Goal: Task Accomplishment & Management: Manage account settings

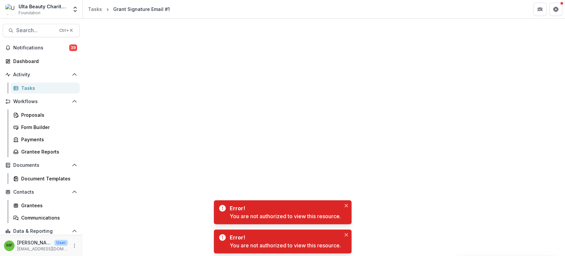
scroll to position [17, 0]
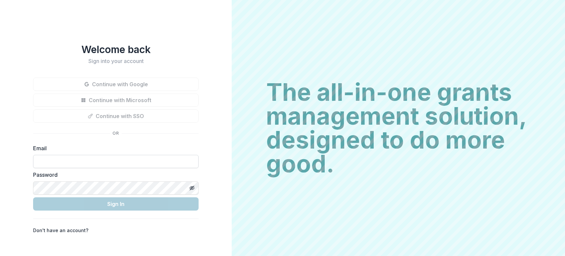
click at [68, 156] on input at bounding box center [116, 161] width 166 height 13
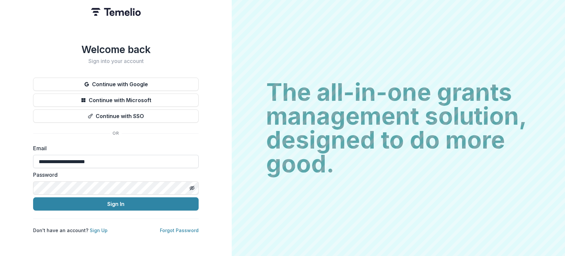
click at [33, 197] on button "Sign In" at bounding box center [116, 203] width 166 height 13
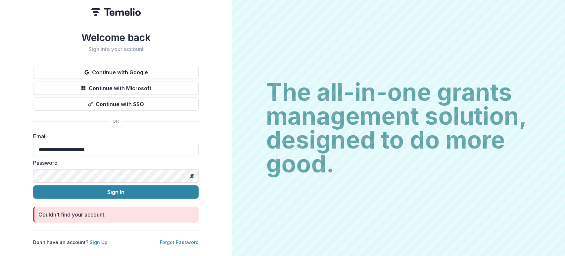
drag, startPoint x: 156, startPoint y: 147, endPoint x: -210, endPoint y: 158, distance: 366.4
click at [0, 158] on html "**********" at bounding box center [282, 128] width 565 height 256
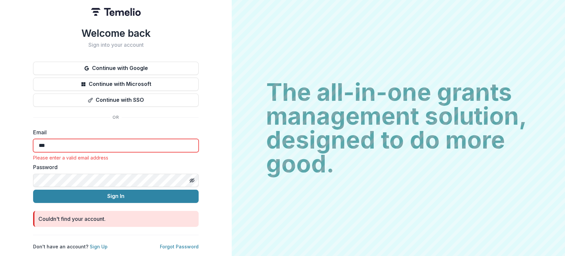
type input "**********"
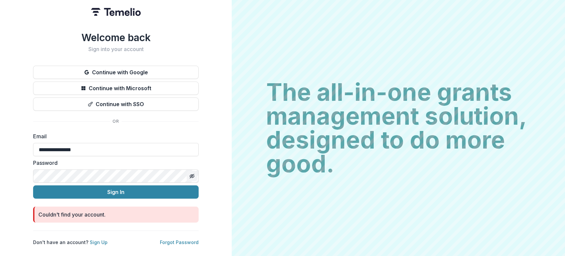
click at [193, 175] on icon "Toggle password visibility" at bounding box center [193, 176] width 3 height 2
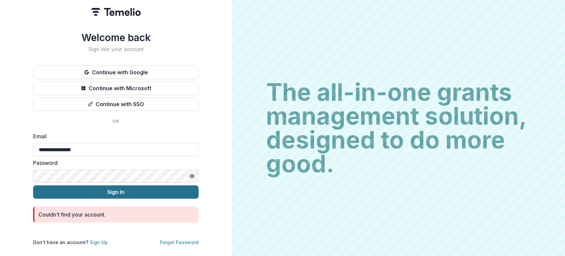
click at [156, 188] on button "Sign In" at bounding box center [116, 191] width 166 height 13
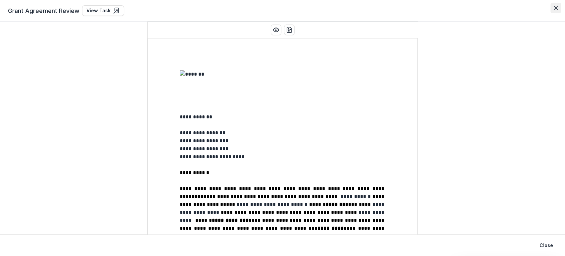
click at [552, 9] on button "Close" at bounding box center [556, 8] width 11 height 11
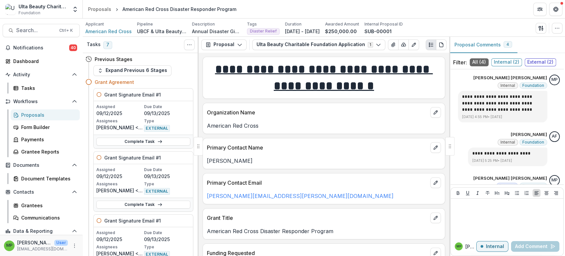
click at [53, 114] on div "Proposals" at bounding box center [47, 114] width 53 height 7
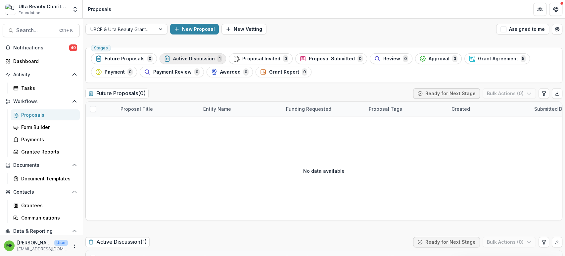
click at [204, 61] on span "Active Discussion" at bounding box center [194, 59] width 42 height 6
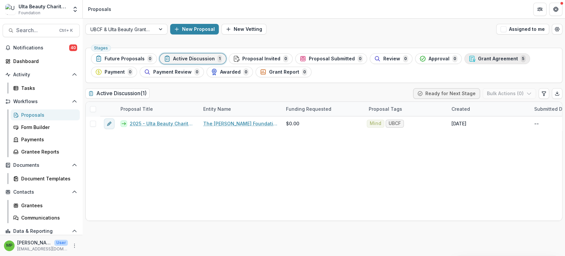
click at [479, 61] on span "Grant Agreement" at bounding box center [498, 59] width 40 height 6
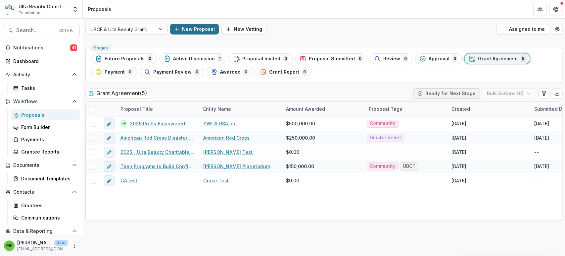
click at [186, 31] on button "New Proposal" at bounding box center [194, 29] width 49 height 11
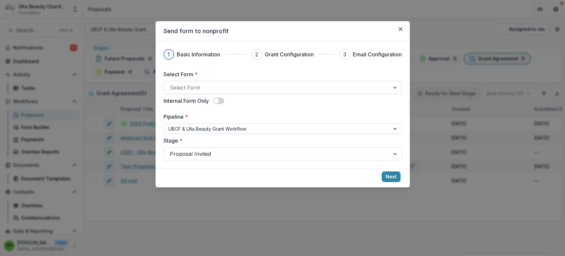
click at [352, 83] on div at bounding box center [277, 87] width 214 height 9
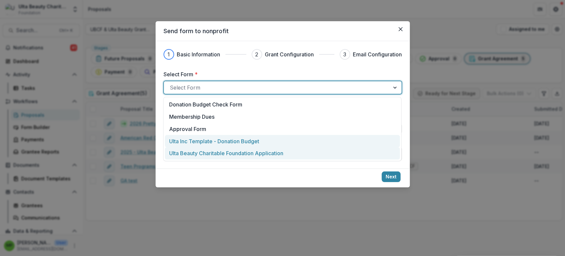
click at [288, 153] on div "Ulta Beauty Charitable Foundation Application" at bounding box center [282, 153] width 227 height 8
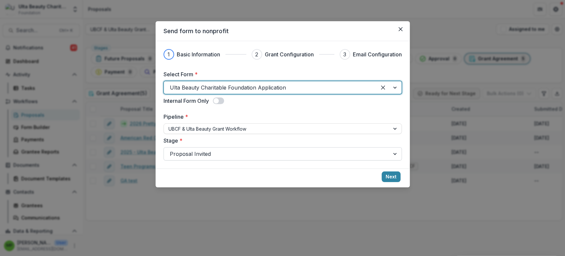
click at [310, 154] on div at bounding box center [277, 153] width 214 height 9
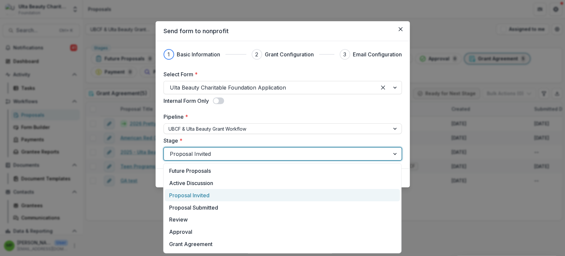
click at [258, 194] on div "Proposal Invited" at bounding box center [282, 195] width 235 height 12
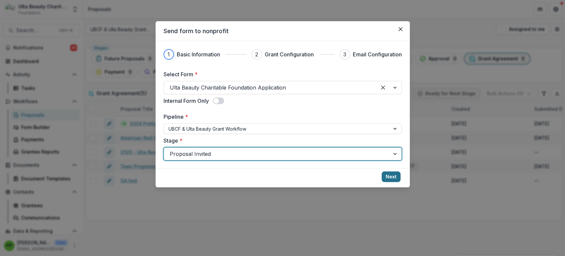
click at [383, 174] on button "Next" at bounding box center [391, 176] width 19 height 11
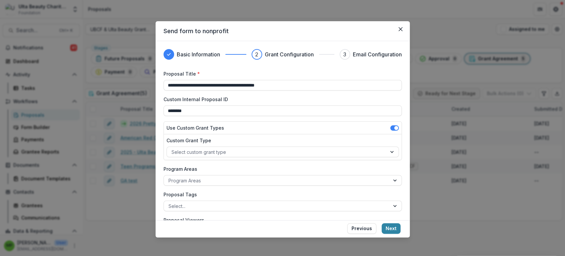
drag, startPoint x: 184, startPoint y: 83, endPoint x: 142, endPoint y: 82, distance: 42.1
click at [142, 82] on div "**********" at bounding box center [282, 128] width 565 height 256
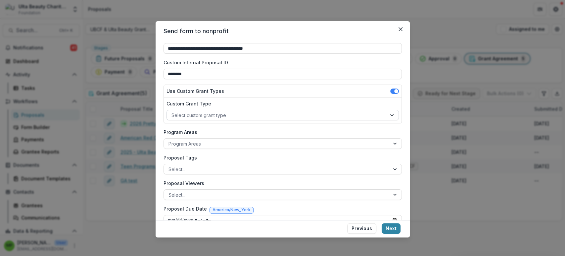
type input "**********"
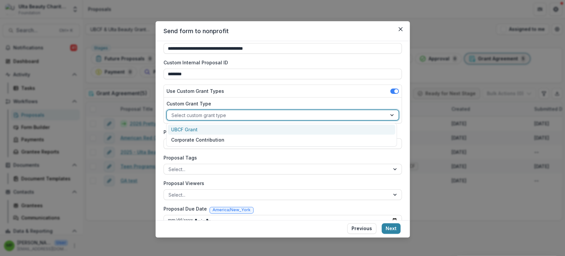
click at [387, 115] on div at bounding box center [393, 115] width 12 height 10
click at [359, 132] on div "UBCF Grant" at bounding box center [281, 130] width 227 height 10
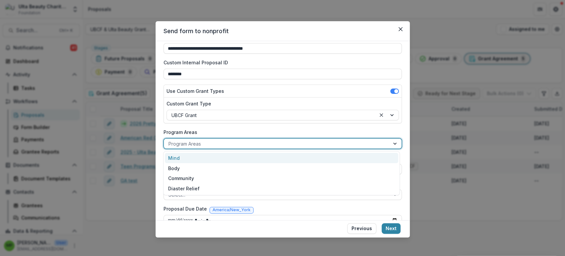
click at [268, 143] on div at bounding box center [277, 143] width 217 height 8
click at [268, 160] on div "Mind" at bounding box center [281, 158] width 233 height 10
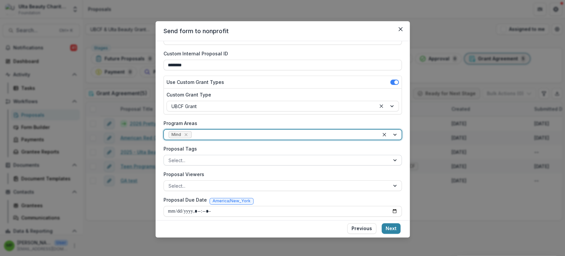
scroll to position [49, 0]
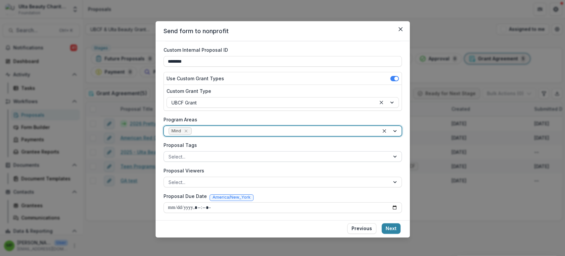
click at [210, 154] on div at bounding box center [277, 156] width 217 height 8
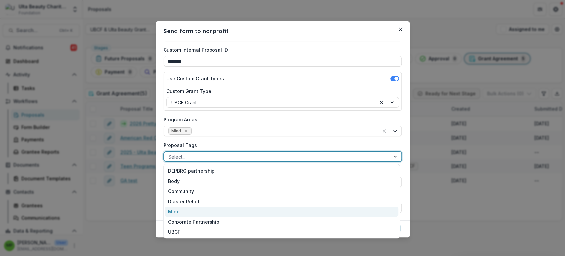
click at [225, 214] on div "Mind" at bounding box center [281, 211] width 233 height 10
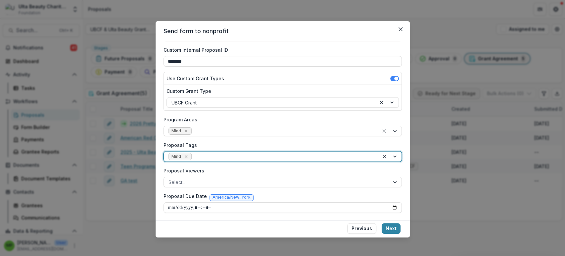
click at [222, 156] on div at bounding box center [283, 156] width 181 height 8
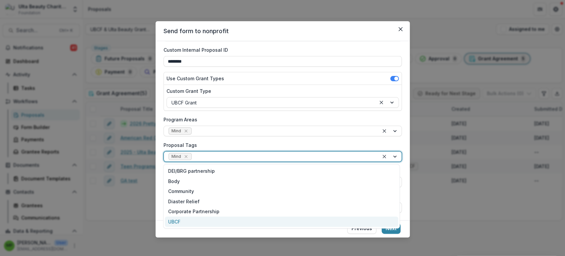
click at [203, 221] on div "UBCF" at bounding box center [281, 221] width 233 height 10
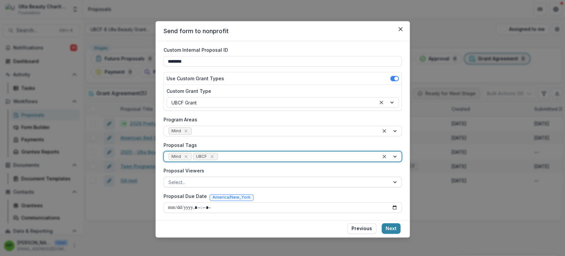
click at [223, 178] on div at bounding box center [277, 182] width 217 height 8
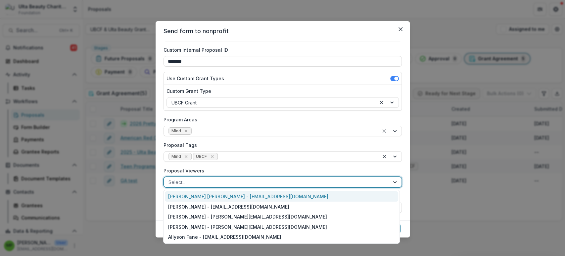
click at [238, 196] on div "[PERSON_NAME] [PERSON_NAME] - [EMAIL_ADDRESS][DOMAIN_NAME]" at bounding box center [281, 196] width 233 height 10
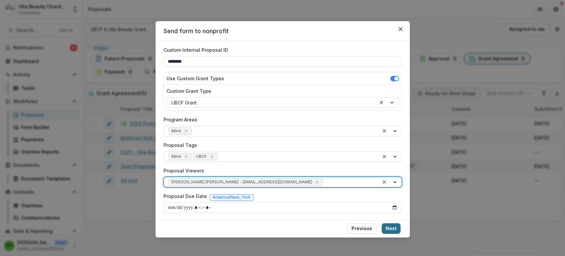
click at [393, 228] on button "Next" at bounding box center [391, 228] width 19 height 11
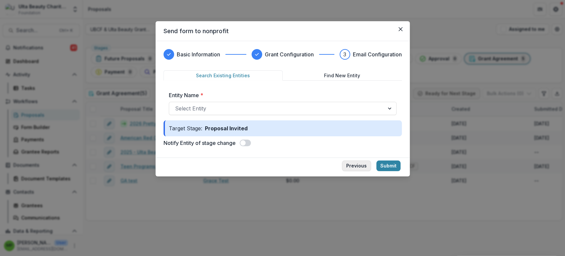
click at [358, 165] on button "Previous" at bounding box center [356, 165] width 29 height 11
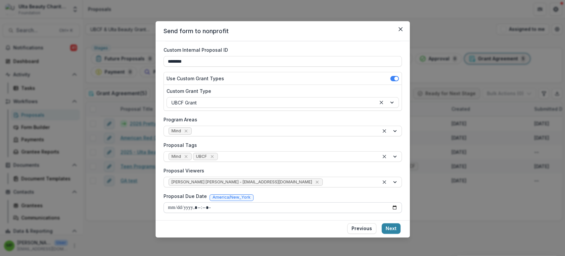
click at [388, 209] on input "Proposal Due Date" at bounding box center [283, 207] width 238 height 11
click at [394, 207] on input "Proposal Due Date" at bounding box center [283, 207] width 238 height 11
type input "**********"
click at [291, 227] on footer "Previous Next" at bounding box center [283, 229] width 254 height 19
click at [390, 229] on button "Next" at bounding box center [391, 228] width 19 height 11
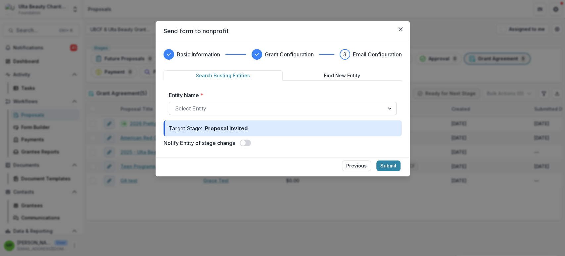
click at [215, 110] on div at bounding box center [276, 108] width 203 height 9
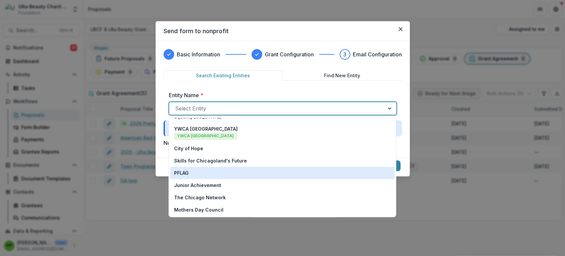
scroll to position [0, 0]
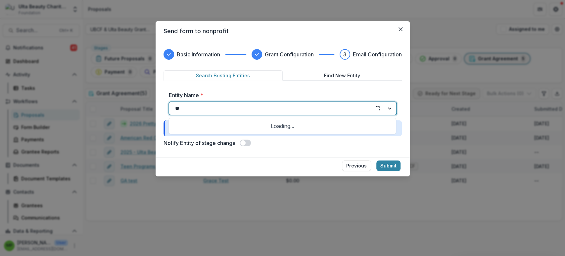
type input "***"
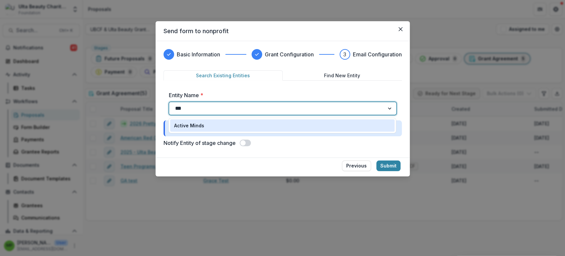
click at [257, 126] on div "Active Minds" at bounding box center [282, 125] width 217 height 7
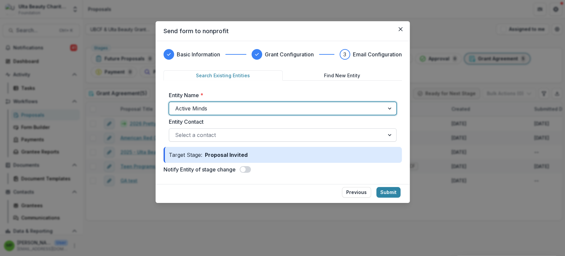
click at [306, 137] on div at bounding box center [276, 134] width 203 height 9
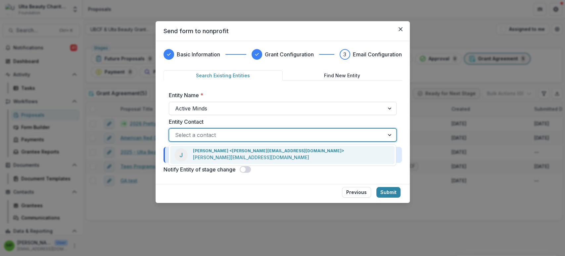
click at [285, 156] on div "J Jorge Alvarez <jorge@activeminds.org> jorge@activeminds.org" at bounding box center [282, 155] width 225 height 19
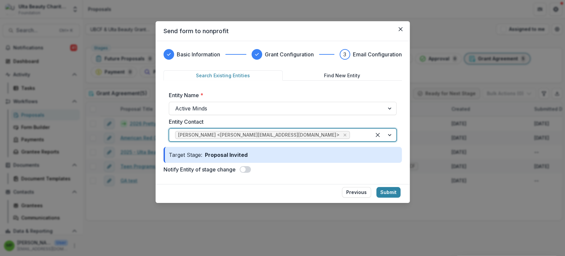
click at [276, 174] on form "Search Existing Entities Find New Entity Entity Name * Active Minds Entity Cont…" at bounding box center [283, 123] width 238 height 106
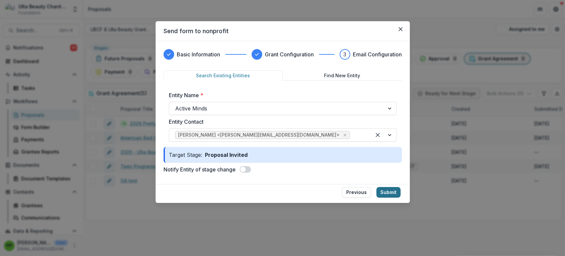
click at [388, 191] on button "Submit" at bounding box center [389, 192] width 24 height 11
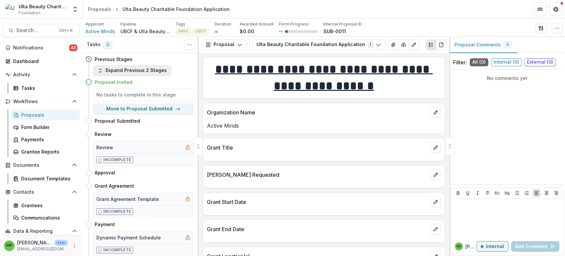
click at [132, 71] on button "Expand Previous 2 Stages" at bounding box center [132, 70] width 78 height 11
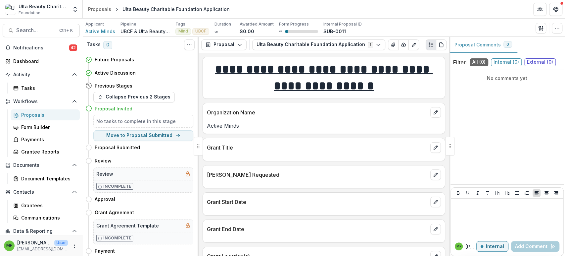
click at [129, 113] on div "Proposal Invited" at bounding box center [139, 108] width 108 height 12
click at [134, 99] on button "Collapse Previous 2 Stages" at bounding box center [133, 97] width 81 height 11
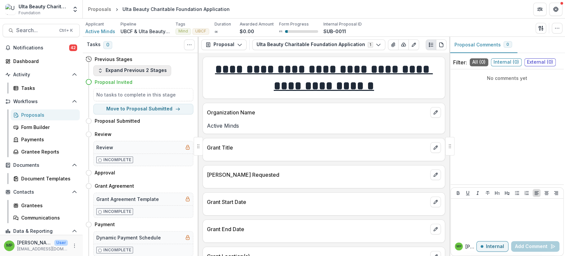
click at [137, 68] on button "Expand Previous 2 Stages" at bounding box center [132, 70] width 78 height 11
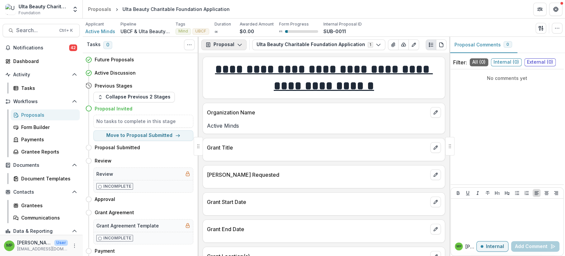
click at [225, 42] on button "Proposal" at bounding box center [223, 44] width 45 height 11
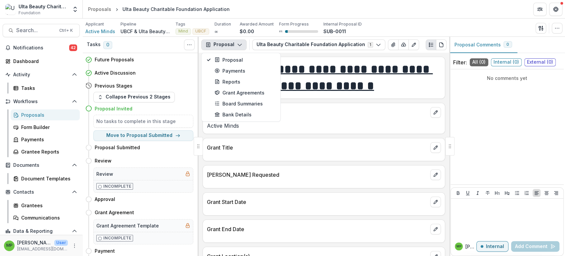
click at [432, 52] on div "Proposal Proposal Payments Reports Grant Agreements Board Summaries Bank Detail…" at bounding box center [324, 45] width 251 height 16
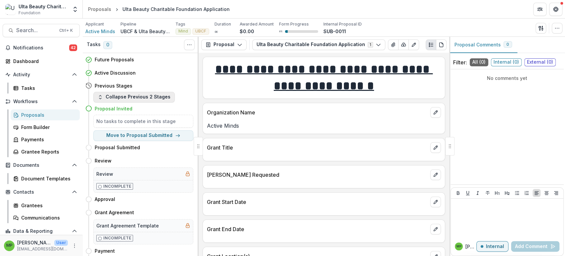
click at [143, 94] on button "Collapse Previous 2 Stages" at bounding box center [133, 97] width 81 height 11
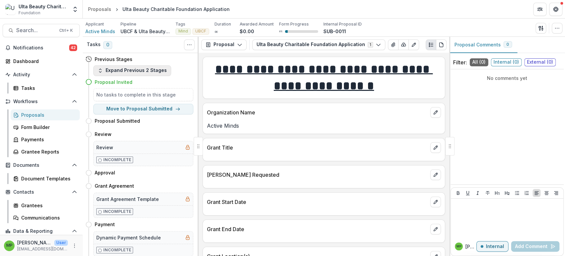
click at [142, 70] on button "Expand Previous 2 Stages" at bounding box center [132, 70] width 78 height 11
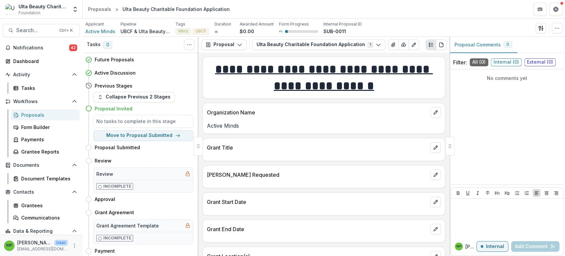
click at [107, 85] on h4 "Previous Stages" at bounding box center [114, 85] width 38 height 7
click at [192, 41] on button "Toggle View Cancelled Tasks" at bounding box center [189, 44] width 11 height 11
click at [201, 81] on div "**********" at bounding box center [324, 154] width 251 height 203
click at [235, 45] on button "Proposal" at bounding box center [223, 44] width 45 height 11
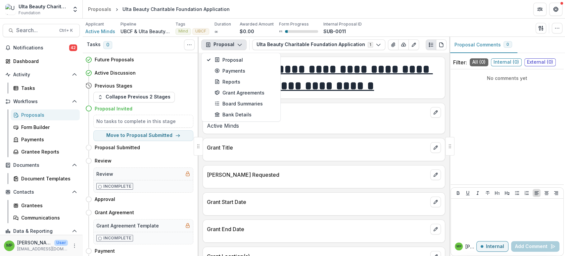
click at [442, 61] on div "**********" at bounding box center [324, 154] width 251 height 203
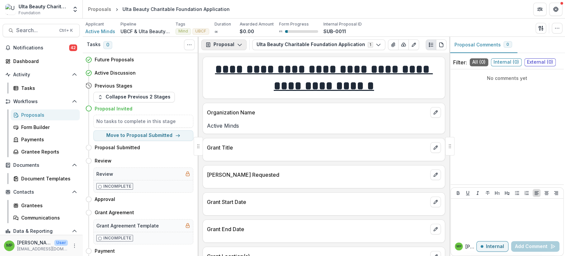
click at [233, 45] on button "Proposal" at bounding box center [223, 44] width 45 height 11
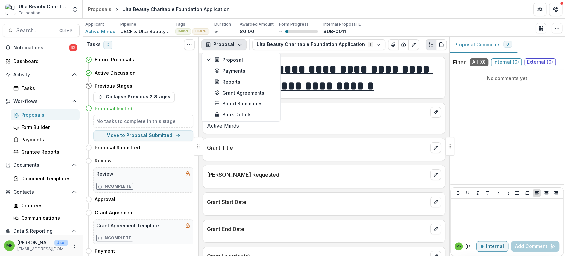
click at [441, 53] on div "**********" at bounding box center [324, 154] width 251 height 203
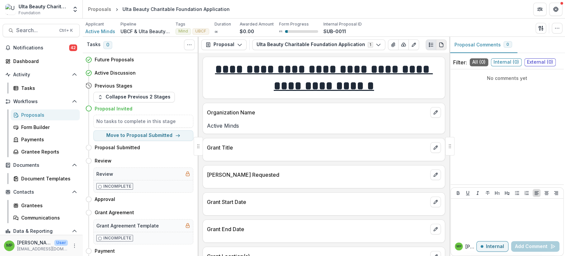
click at [441, 47] on button "PDF view" at bounding box center [441, 44] width 11 height 11
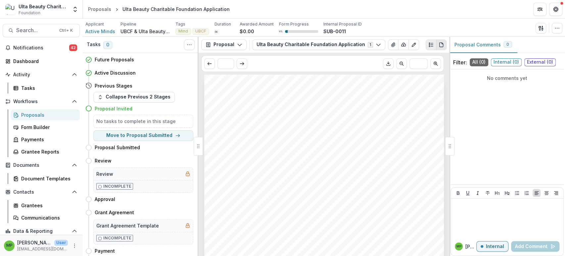
click at [427, 44] on button "Plaintext view" at bounding box center [431, 44] width 11 height 11
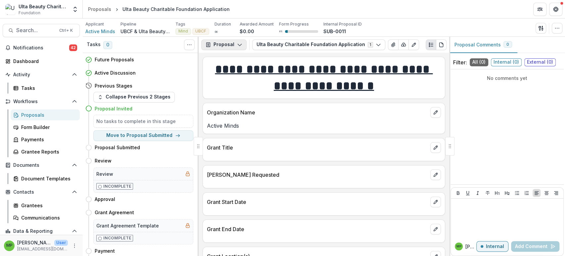
click at [218, 44] on button "Proposal" at bounding box center [223, 44] width 45 height 11
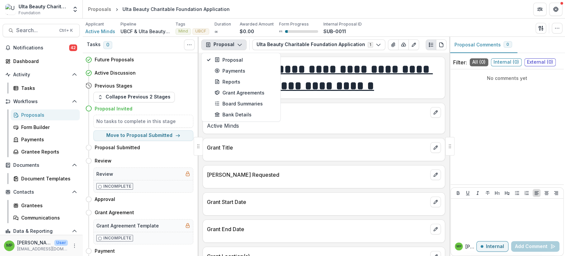
click at [196, 76] on div "Future Proposals Move here Active Discussion Move here Previous Stages Collapse…" at bounding box center [141, 154] width 116 height 203
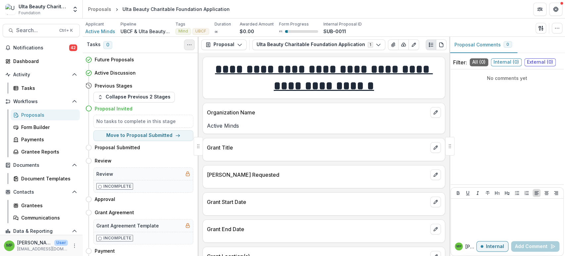
click at [187, 42] on icon "Toggle View Cancelled Tasks" at bounding box center [189, 44] width 5 height 5
drag, startPoint x: 462, startPoint y: 20, endPoint x: 510, endPoint y: 25, distance: 48.7
click at [464, 20] on div "Applicant Active Minds Pipeline UBCF & Ulta Beauty Grant Workflow Tags Mind UBC…" at bounding box center [324, 28] width 482 height 18
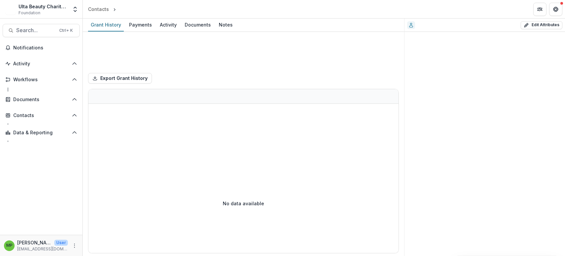
click at [170, 23] on div "Activity" at bounding box center [168, 25] width 22 height 10
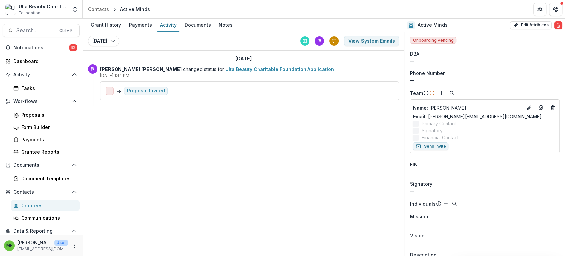
click at [226, 69] on link "Ulta Beauty Charitable Foundation Application" at bounding box center [280, 69] width 109 height 6
click at [383, 37] on button "View System Emails" at bounding box center [371, 41] width 55 height 11
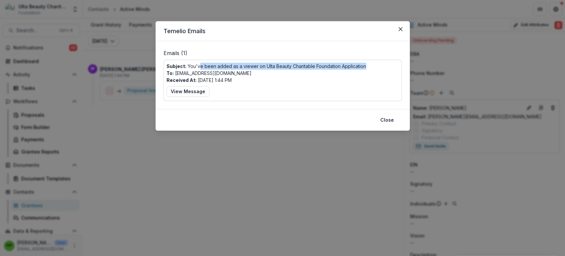
drag, startPoint x: 199, startPoint y: 67, endPoint x: 381, endPoint y: 83, distance: 182.6
click at [381, 83] on div "Subject: You've been added as a viewer on Ulta Beauty Charitable Foundation App…" at bounding box center [283, 80] width 232 height 35
click at [404, 28] on button "Close" at bounding box center [400, 29] width 11 height 11
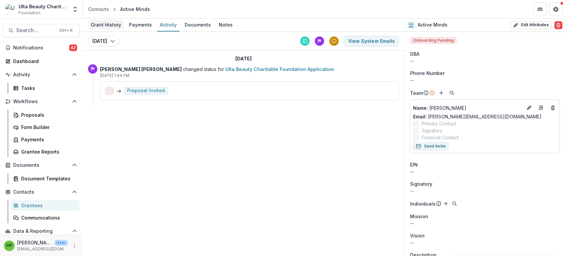
click at [110, 23] on div "Grant History" at bounding box center [106, 25] width 36 height 10
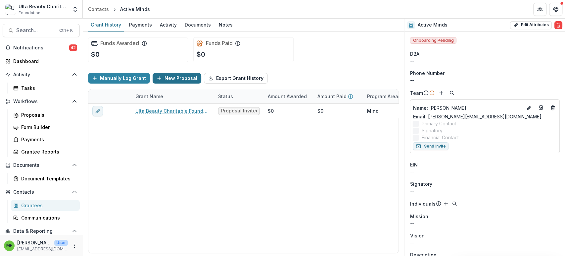
click at [172, 76] on button "New Proposal" at bounding box center [177, 78] width 49 height 11
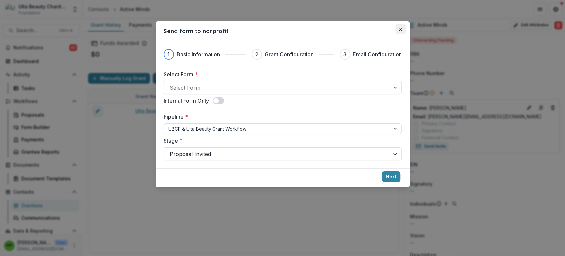
click at [401, 31] on icon "Close" at bounding box center [401, 29] width 4 height 4
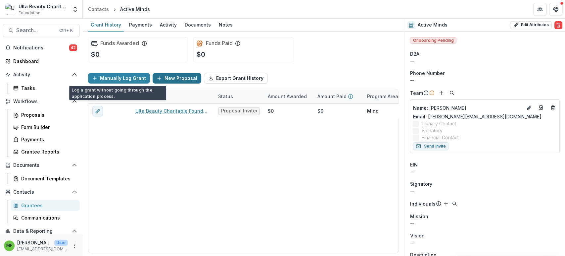
click at [183, 74] on button "New Proposal" at bounding box center [177, 78] width 49 height 11
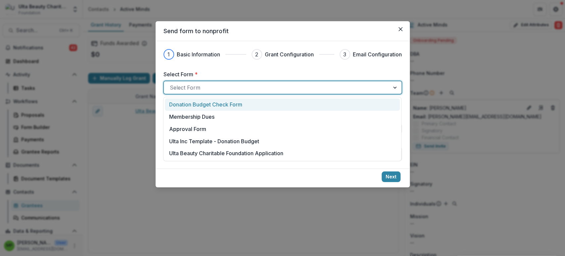
click at [260, 84] on div at bounding box center [277, 87] width 214 height 9
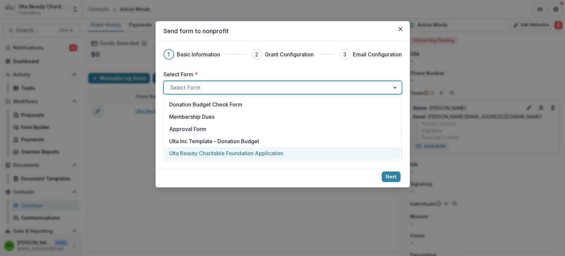
click at [237, 149] on p "Ulta Beauty Charitable Foundation Application" at bounding box center [226, 153] width 114 height 8
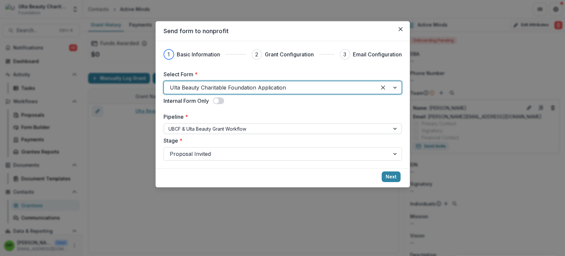
click at [262, 129] on div at bounding box center [277, 129] width 217 height 8
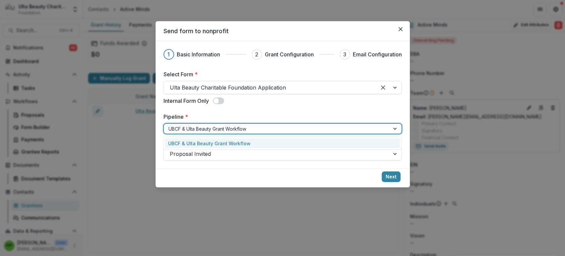
click at [251, 178] on footer "Next" at bounding box center [283, 177] width 254 height 19
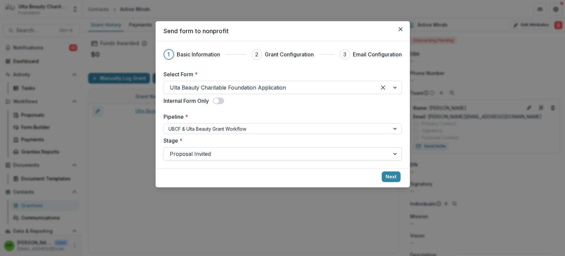
click at [263, 150] on div at bounding box center [277, 153] width 214 height 9
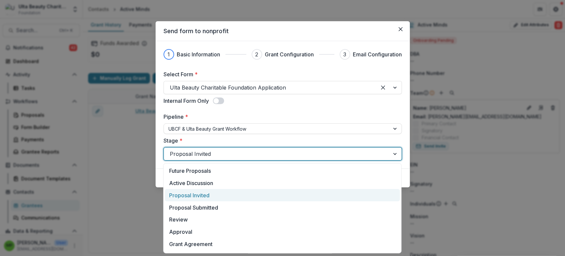
click at [232, 195] on div "Proposal Invited" at bounding box center [282, 195] width 235 height 12
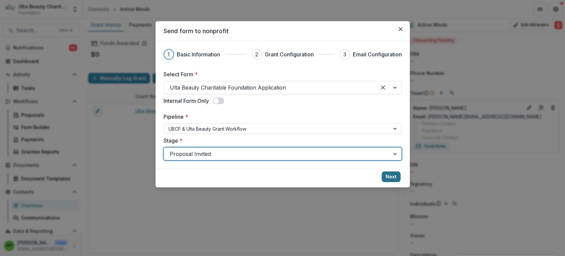
click at [387, 177] on button "Next" at bounding box center [391, 176] width 19 height 11
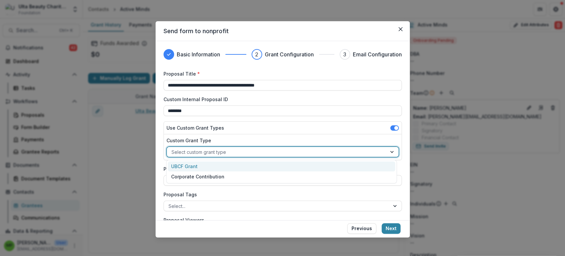
click at [236, 151] on div at bounding box center [277, 152] width 211 height 8
click at [252, 170] on div "UBCF Grant" at bounding box center [281, 166] width 227 height 10
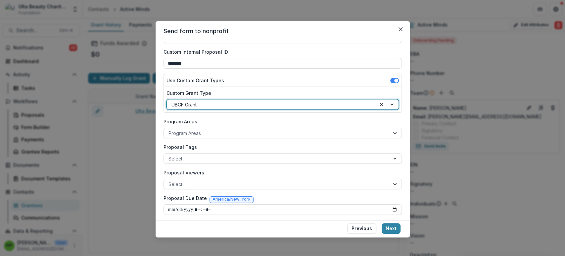
scroll to position [49, 0]
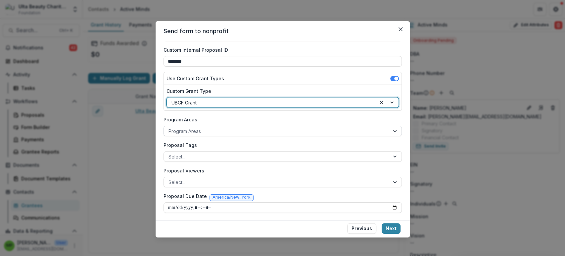
click at [207, 132] on div at bounding box center [277, 131] width 217 height 8
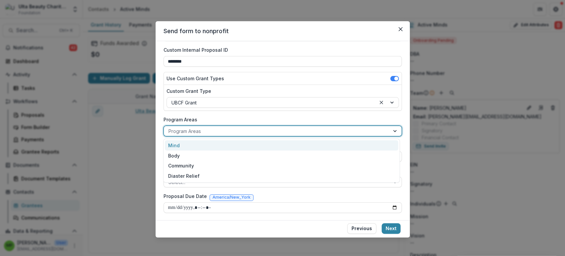
click at [209, 148] on div "Mind" at bounding box center [281, 145] width 233 height 10
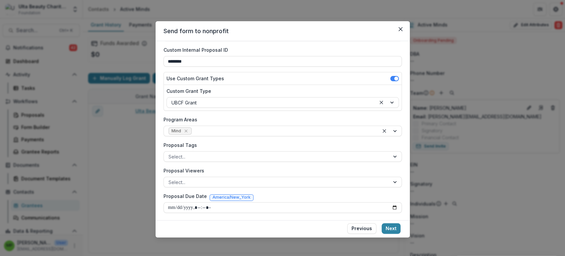
click at [205, 150] on div "Proposal Tags Select..." at bounding box center [283, 151] width 238 height 20
click at [205, 154] on div at bounding box center [277, 156] width 217 height 8
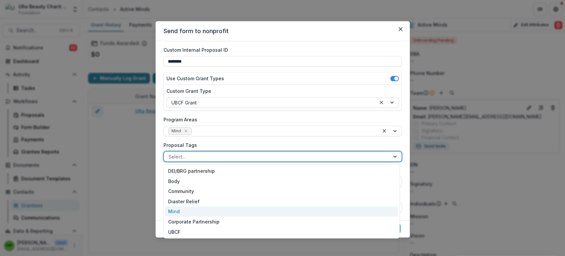
drag, startPoint x: 198, startPoint y: 213, endPoint x: 202, endPoint y: 165, distance: 48.5
click at [199, 213] on div "Mind" at bounding box center [281, 211] width 233 height 10
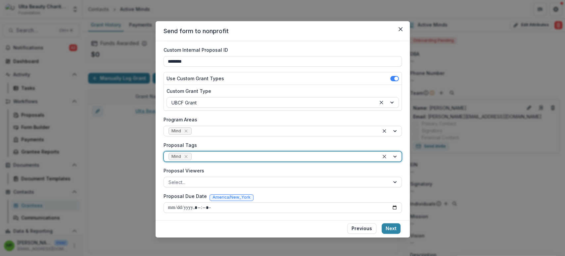
click at [211, 157] on div at bounding box center [283, 156] width 181 height 8
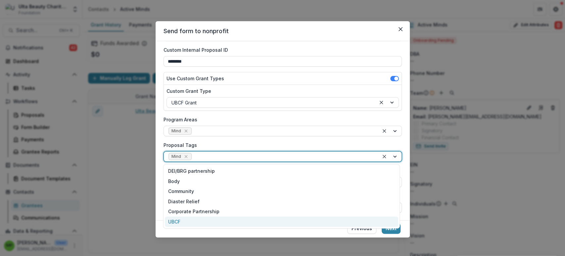
click at [209, 223] on div "UBCF" at bounding box center [281, 221] width 233 height 10
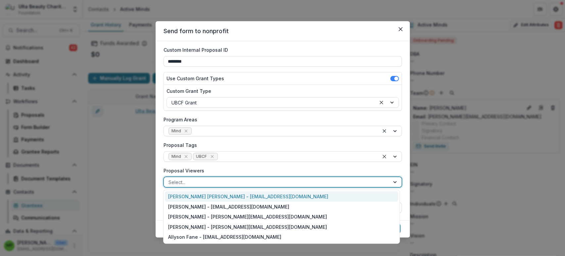
click at [190, 184] on div at bounding box center [277, 182] width 217 height 8
click at [198, 195] on div "[PERSON_NAME] [PERSON_NAME] - [EMAIL_ADDRESS][DOMAIN_NAME]" at bounding box center [281, 196] width 233 height 10
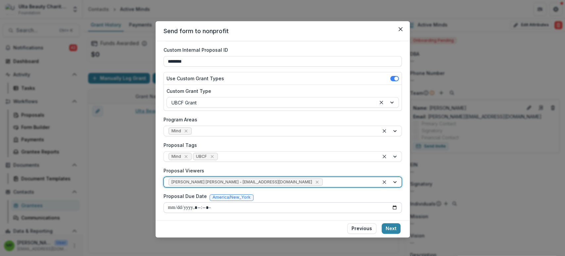
click at [209, 206] on input "Proposal Due Date" at bounding box center [283, 207] width 238 height 11
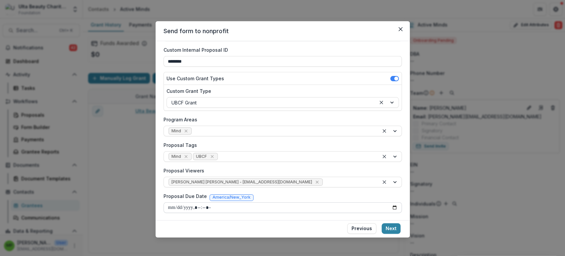
click at [389, 208] on input "Proposal Due Date" at bounding box center [283, 207] width 238 height 11
click at [325, 233] on footer "Previous Next" at bounding box center [283, 229] width 254 height 19
type input "**********"
click at [395, 229] on button "Next" at bounding box center [391, 228] width 19 height 11
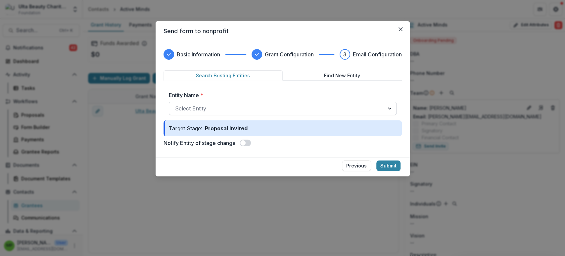
click at [292, 104] on div at bounding box center [276, 108] width 203 height 9
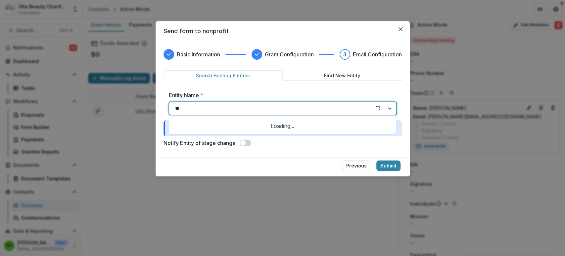
type input "***"
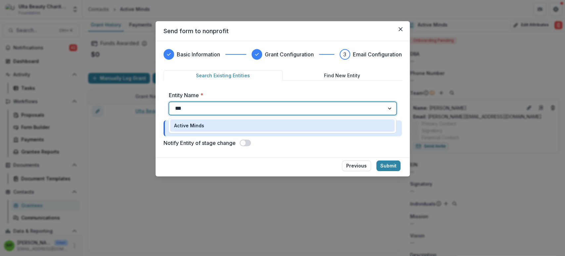
click at [252, 120] on div "Active Minds" at bounding box center [282, 125] width 225 height 12
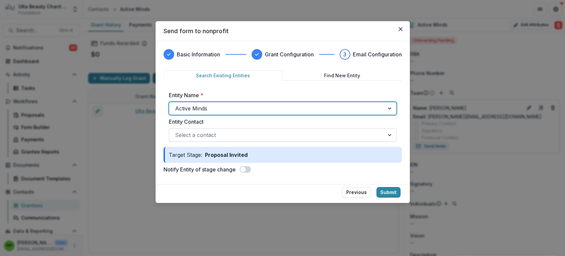
click at [244, 134] on div at bounding box center [276, 134] width 203 height 9
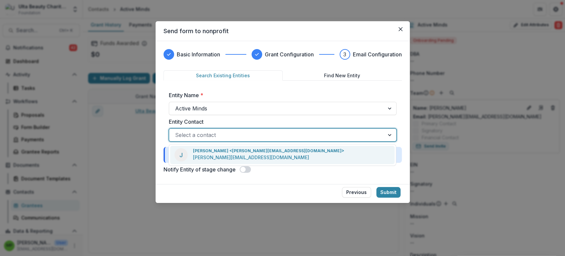
click at [235, 155] on p "jorge@activeminds.org" at bounding box center [251, 157] width 116 height 7
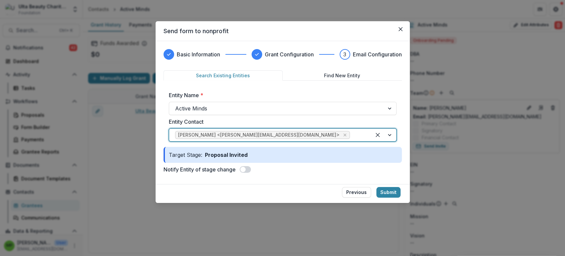
click at [331, 70] on button "Find New Entity" at bounding box center [342, 75] width 119 height 10
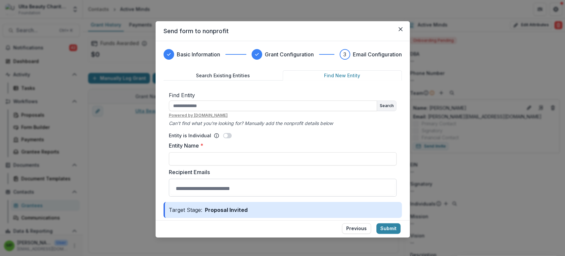
click at [276, 73] on button "Search Existing Entities" at bounding box center [223, 75] width 119 height 10
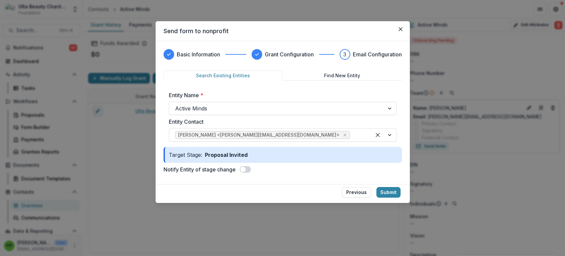
click at [406, 141] on div "Basic Information Grant Configuration 3 Email Configuration Search Existing Ent…" at bounding box center [283, 112] width 254 height 143
click at [407, 141] on div "Basic Information Grant Configuration 3 Email Configuration Search Existing Ent…" at bounding box center [283, 112] width 254 height 143
click at [405, 142] on div "Basic Information Grant Configuration 3 Email Configuration Search Existing Ent…" at bounding box center [283, 112] width 254 height 143
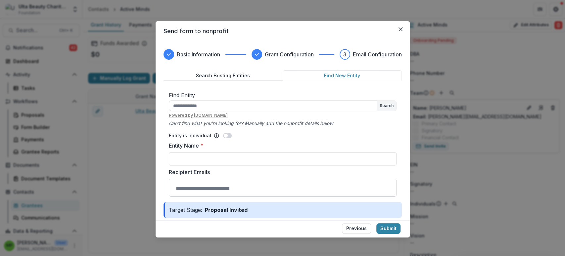
click at [309, 76] on button "Find New Entity" at bounding box center [342, 75] width 119 height 10
click at [261, 76] on button "Search Existing Entities" at bounding box center [223, 75] width 119 height 10
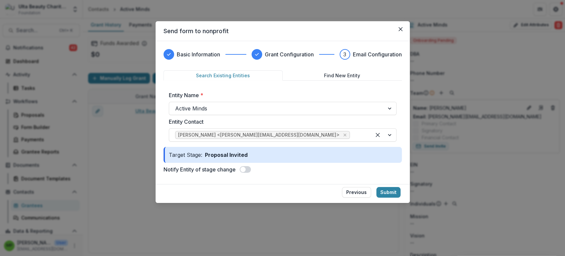
click at [244, 166] on span at bounding box center [245, 169] width 11 height 7
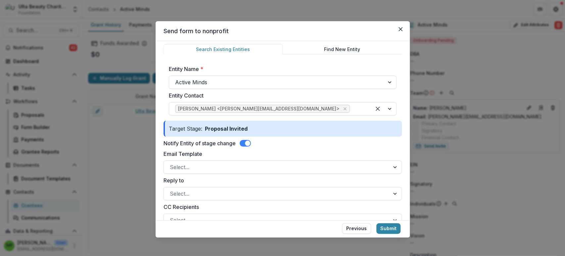
scroll to position [0, 0]
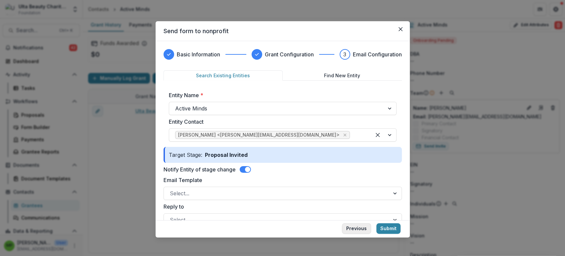
click at [355, 227] on button "Previous" at bounding box center [356, 228] width 29 height 11
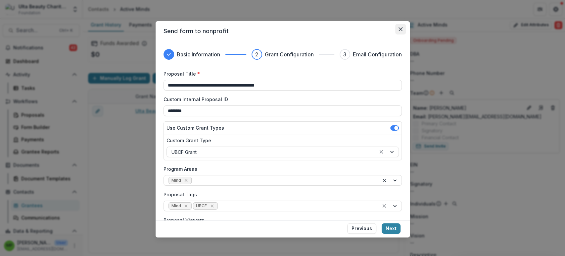
click at [397, 27] on button "Close" at bounding box center [400, 29] width 11 height 11
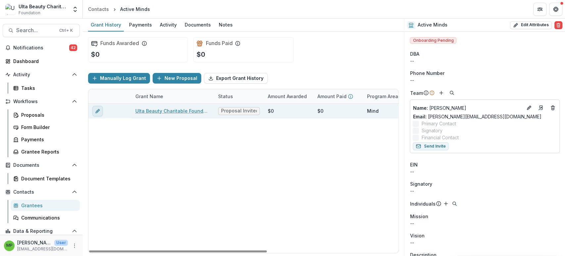
click at [98, 111] on icon "edit" at bounding box center [97, 110] width 5 height 5
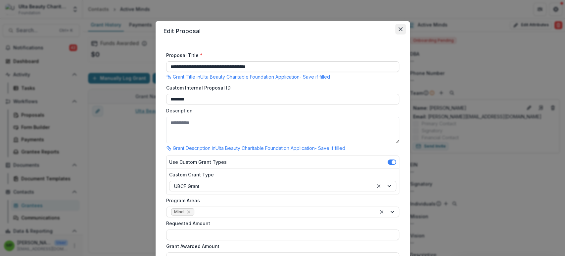
click at [399, 28] on icon "Close" at bounding box center [401, 29] width 4 height 4
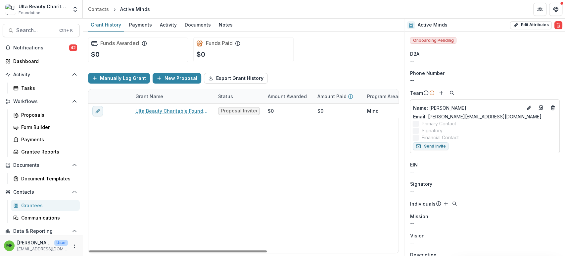
drag, startPoint x: 272, startPoint y: 115, endPoint x: 248, endPoint y: 132, distance: 29.7
click at [248, 132] on div "Ulta Beauty Charitable Foundation Application Proposal Invited $0 $0 Mind -- --…" at bounding box center [358, 178] width 540 height 149
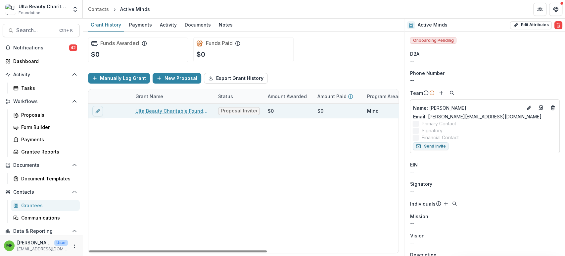
click at [307, 110] on div "$0" at bounding box center [289, 111] width 50 height 14
click at [276, 107] on div "$0" at bounding box center [289, 111] width 50 height 14
click at [163, 107] on link "Ulta Beauty Charitable Foundation Application" at bounding box center [172, 110] width 75 height 7
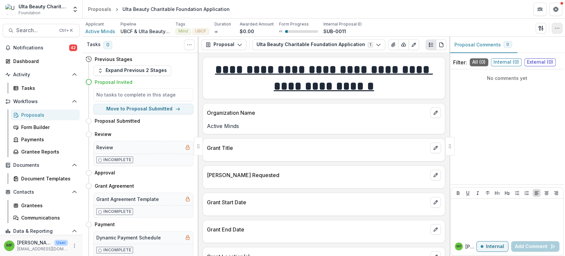
click at [556, 23] on div "Applicant Active Minds Pipeline UBCF & Ulta Beauty Grant Workflow Tags Mind UBC…" at bounding box center [323, 28] width 477 height 14
click at [557, 26] on icon "button" at bounding box center [557, 27] width 5 height 5
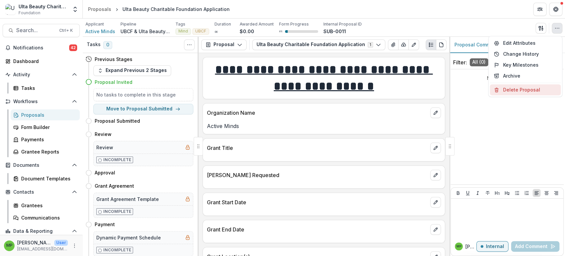
click at [529, 88] on button "Delete Proposal" at bounding box center [525, 89] width 71 height 11
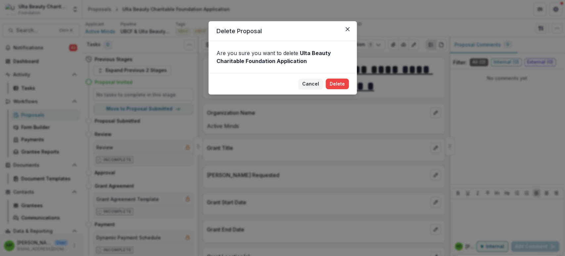
click at [341, 81] on button "Delete" at bounding box center [337, 83] width 23 height 11
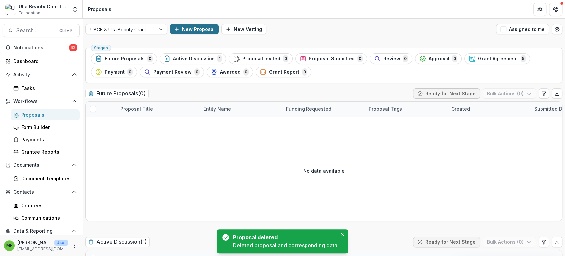
click at [194, 28] on button "New Proposal" at bounding box center [194, 29] width 49 height 11
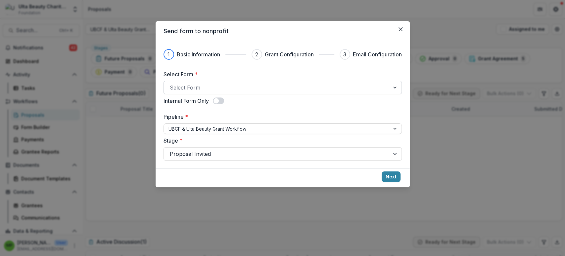
click at [198, 89] on div at bounding box center [277, 87] width 214 height 9
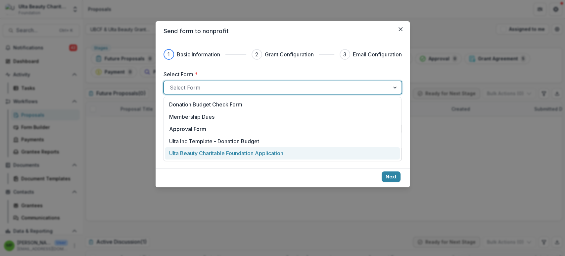
click at [217, 151] on p "Ulta Beauty Charitable Foundation Application" at bounding box center [226, 153] width 114 height 8
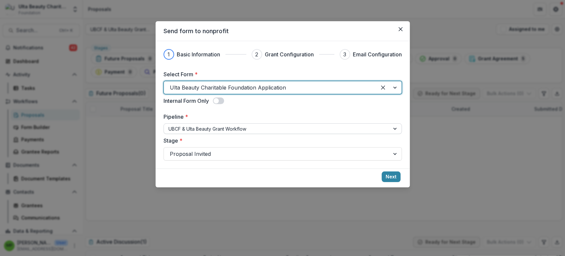
click at [216, 131] on div at bounding box center [277, 129] width 217 height 8
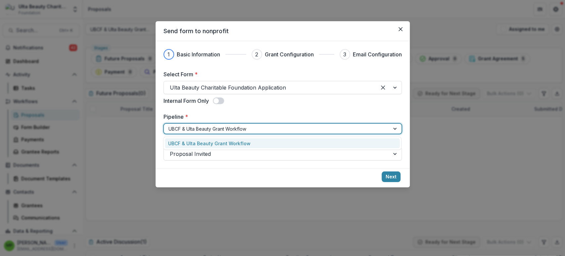
click at [216, 144] on div "UBCF & Ulta Beauty Grant Workflow" at bounding box center [282, 143] width 235 height 10
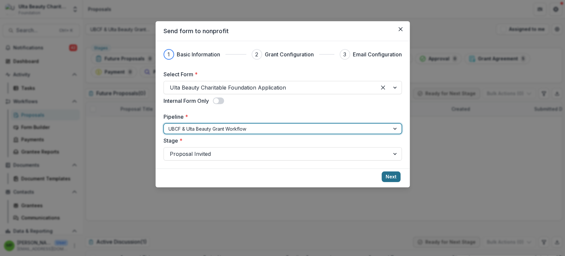
click at [389, 176] on button "Next" at bounding box center [391, 176] width 19 height 11
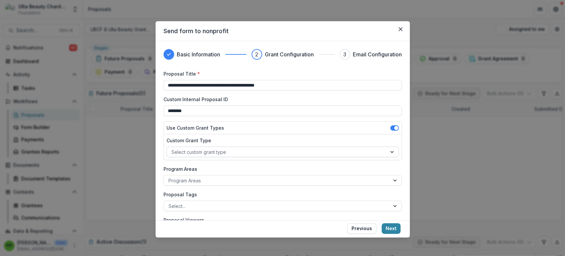
click at [221, 148] on div at bounding box center [277, 152] width 211 height 8
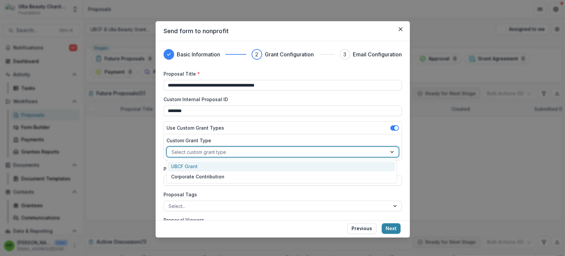
click at [209, 169] on div "UBCF Grant" at bounding box center [281, 166] width 227 height 10
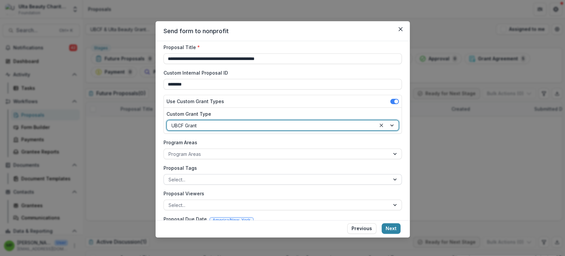
scroll to position [49, 0]
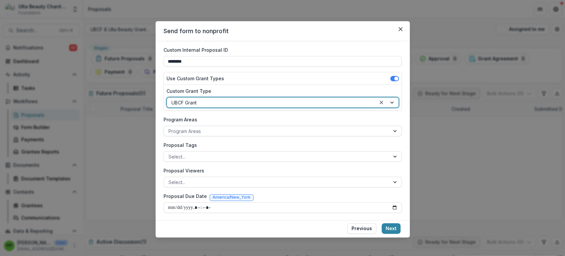
click at [204, 129] on div at bounding box center [277, 131] width 217 height 8
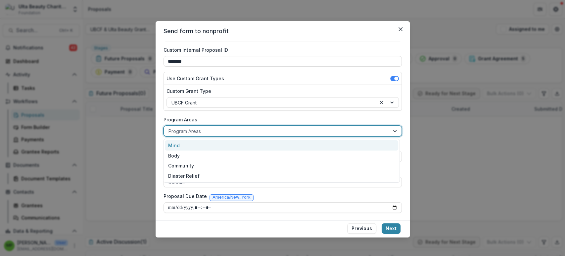
click at [190, 145] on div "Mind" at bounding box center [281, 145] width 233 height 10
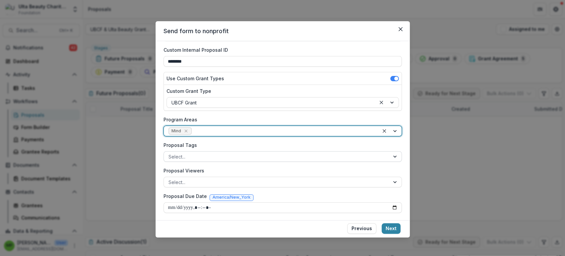
click at [201, 153] on div at bounding box center [277, 156] width 217 height 8
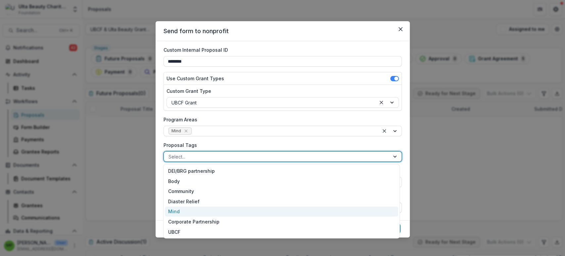
click at [238, 214] on div "Mind" at bounding box center [281, 211] width 233 height 10
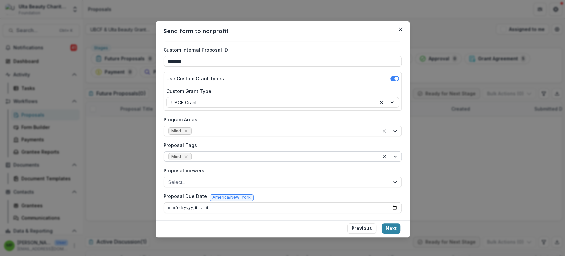
click at [236, 155] on div at bounding box center [283, 156] width 181 height 8
click at [222, 153] on div at bounding box center [283, 156] width 181 height 8
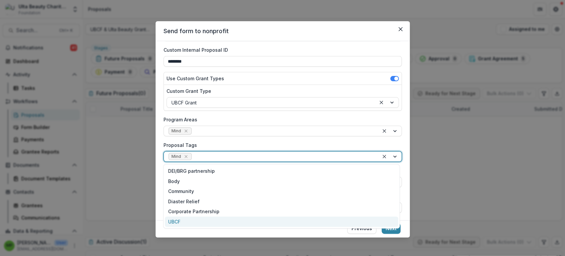
click at [214, 218] on div "UBCF" at bounding box center [281, 221] width 233 height 10
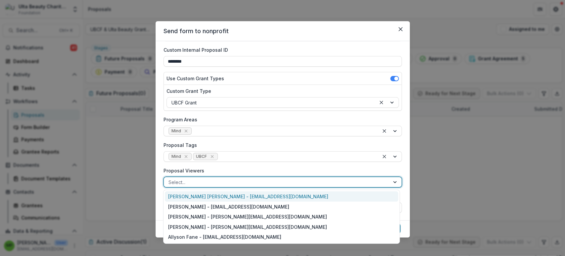
click at [190, 178] on div at bounding box center [277, 182] width 217 height 8
click at [193, 195] on div "[PERSON_NAME] [PERSON_NAME] - [EMAIL_ADDRESS][DOMAIN_NAME]" at bounding box center [281, 196] width 233 height 10
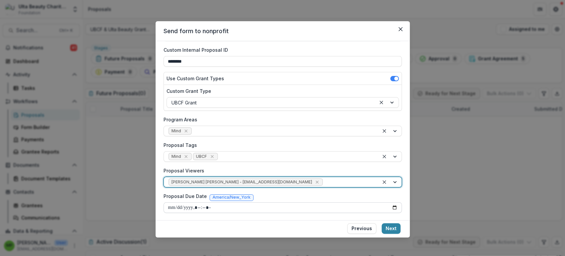
click at [216, 206] on input "Proposal Due Date" at bounding box center [283, 207] width 238 height 11
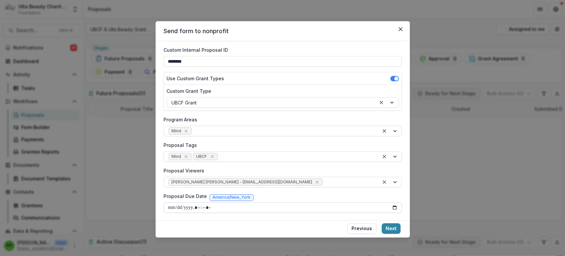
click at [394, 207] on input "Proposal Due Date" at bounding box center [283, 207] width 238 height 11
type input "**********"
click at [307, 209] on input "Proposal Due Date" at bounding box center [283, 207] width 238 height 11
click at [255, 220] on footer "Previous Next" at bounding box center [283, 229] width 254 height 19
click at [397, 230] on button "Next" at bounding box center [391, 228] width 19 height 11
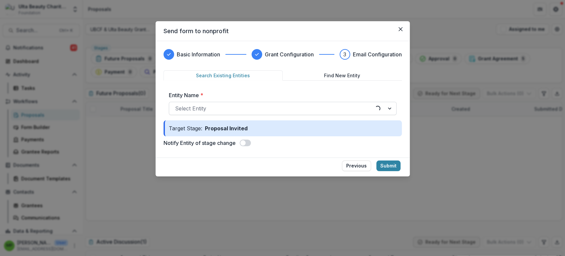
click at [252, 109] on div at bounding box center [272, 108] width 194 height 9
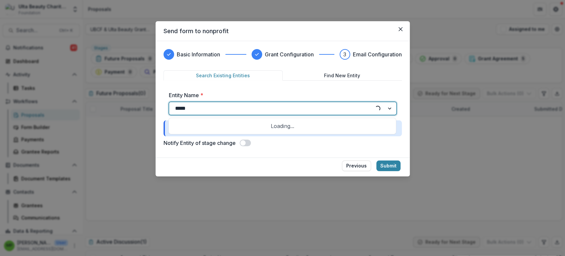
type input "******"
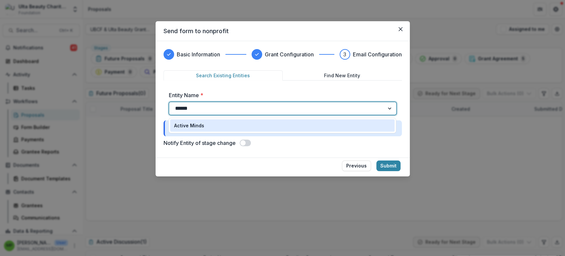
click at [237, 123] on div "Active Minds" at bounding box center [282, 125] width 217 height 7
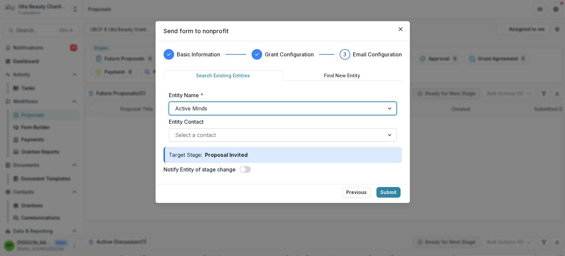
drag, startPoint x: 217, startPoint y: 137, endPoint x: 214, endPoint y: 136, distance: 3.3
click at [217, 136] on div at bounding box center [276, 134] width 203 height 9
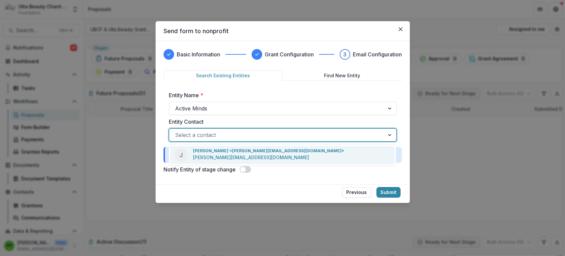
click at [224, 155] on p "jorge@activeminds.org" at bounding box center [251, 157] width 116 height 7
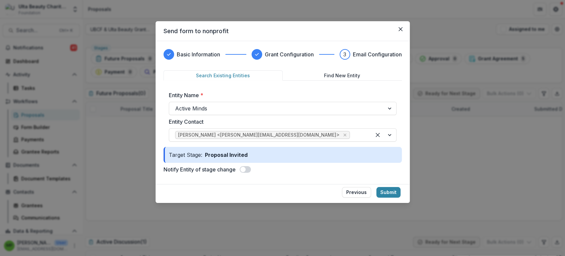
click at [246, 172] on span at bounding box center [245, 169] width 11 height 7
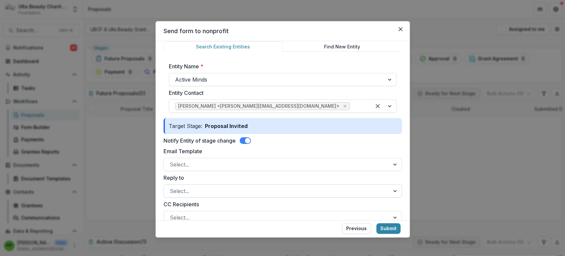
scroll to position [74, 0]
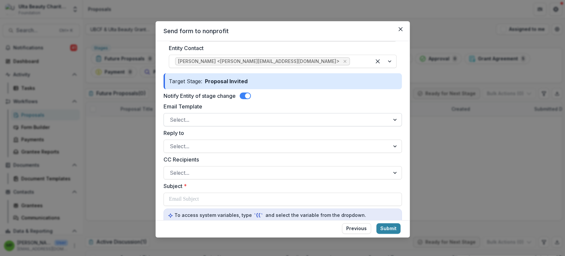
click at [236, 119] on div at bounding box center [277, 119] width 214 height 9
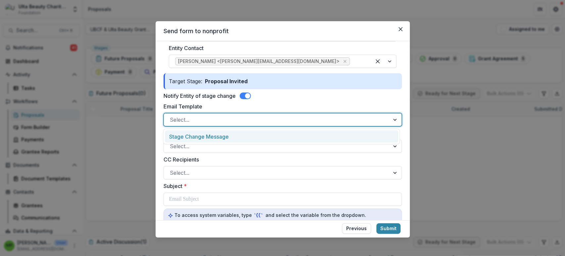
click at [238, 134] on div "Stage Change Message" at bounding box center [281, 136] width 233 height 12
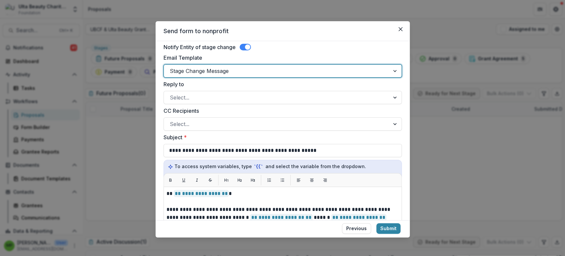
scroll to position [110, 0]
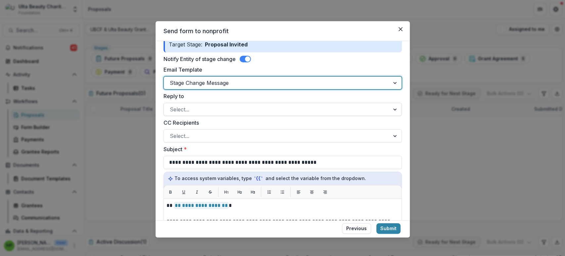
click at [211, 111] on div at bounding box center [277, 109] width 214 height 9
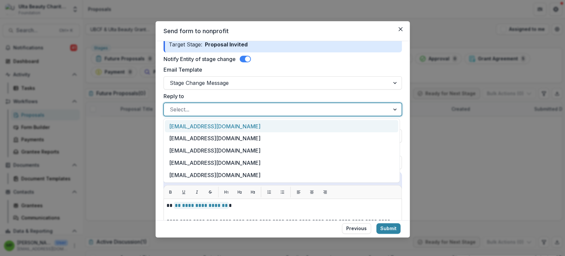
click at [209, 124] on div "[EMAIL_ADDRESS][DOMAIN_NAME]" at bounding box center [281, 126] width 233 height 12
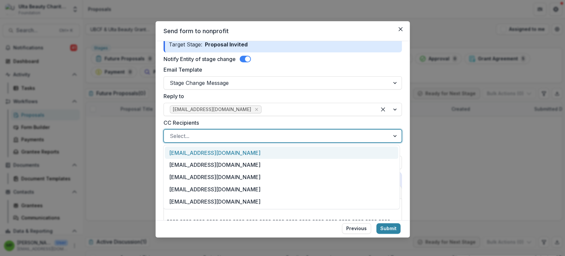
click at [210, 131] on div at bounding box center [277, 135] width 214 height 9
click at [208, 153] on div "[EMAIL_ADDRESS][DOMAIN_NAME]" at bounding box center [281, 152] width 233 height 12
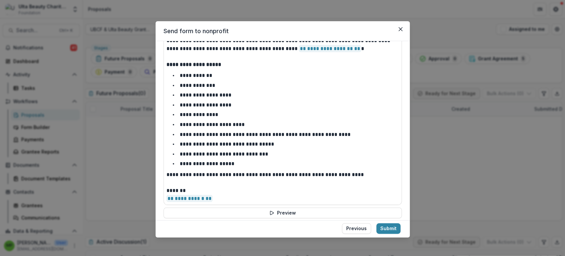
scroll to position [311, 0]
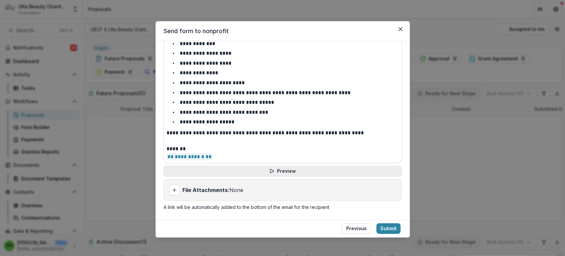
click at [287, 169] on button "Preview" at bounding box center [283, 171] width 238 height 11
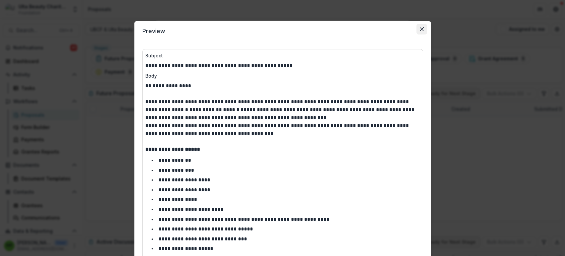
click at [421, 26] on button "Close" at bounding box center [422, 29] width 11 height 11
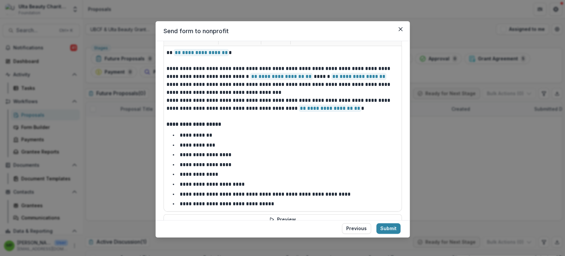
scroll to position [238, 0]
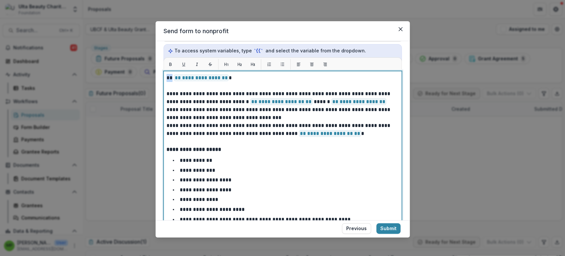
drag, startPoint x: 172, startPoint y: 76, endPoint x: 155, endPoint y: 77, distance: 16.6
click at [155, 77] on div "**********" at bounding box center [282, 128] width 565 height 256
click at [253, 119] on p "**********" at bounding box center [281, 106] width 229 height 32
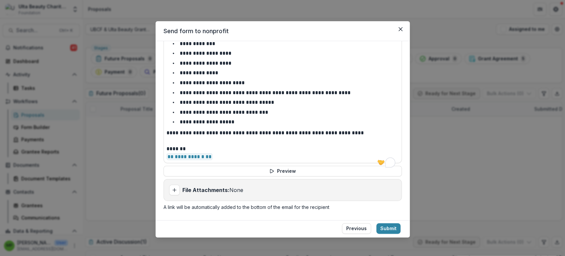
scroll to position [311, 0]
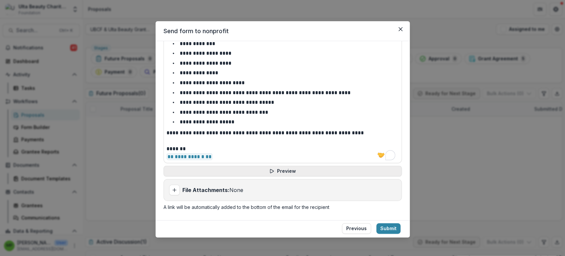
click at [267, 172] on button "Preview" at bounding box center [283, 171] width 238 height 11
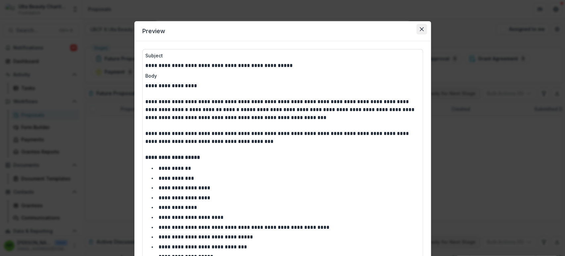
click at [425, 26] on button "Close" at bounding box center [422, 29] width 11 height 11
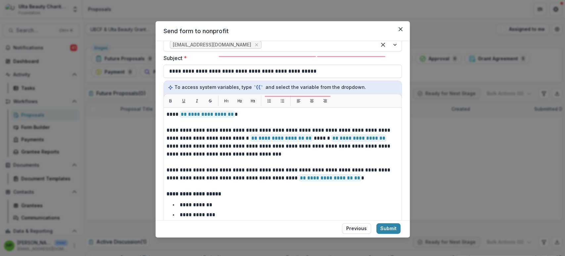
scroll to position [201, 0]
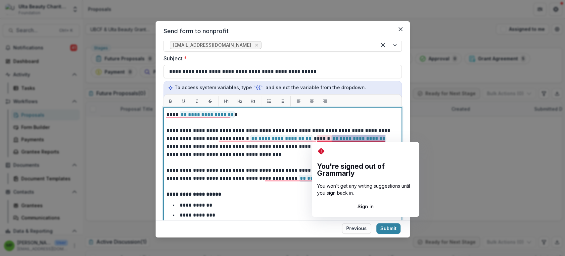
drag, startPoint x: 369, startPoint y: 137, endPoint x: 322, endPoint y: 137, distance: 46.7
click at [331, 137] on span "**********" at bounding box center [358, 138] width 55 height 7
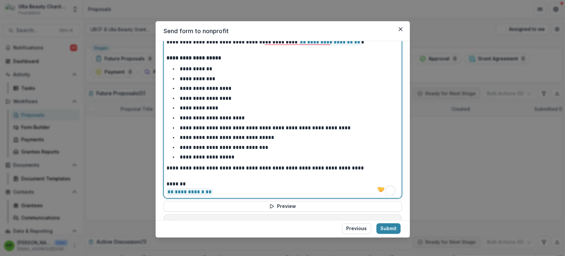
scroll to position [311, 0]
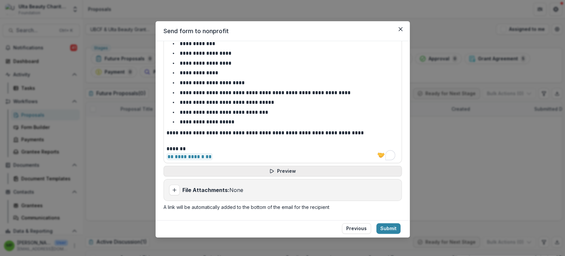
click at [265, 170] on button "Preview" at bounding box center [283, 171] width 238 height 11
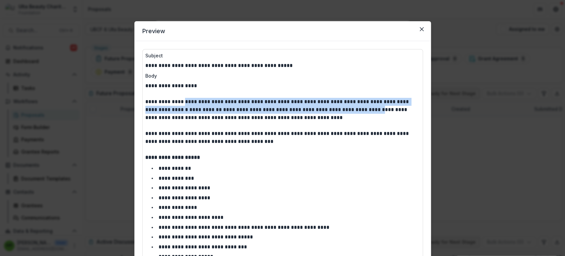
drag, startPoint x: 200, startPoint y: 102, endPoint x: 363, endPoint y: 111, distance: 162.5
click at [363, 111] on p "**********" at bounding box center [282, 110] width 275 height 24
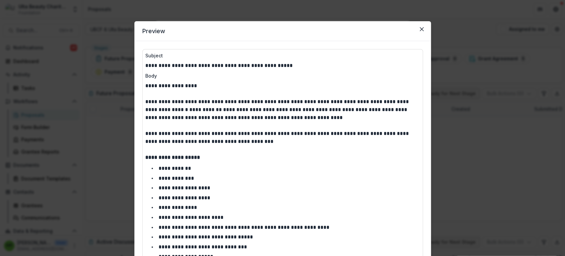
click at [351, 123] on p at bounding box center [282, 126] width 275 height 8
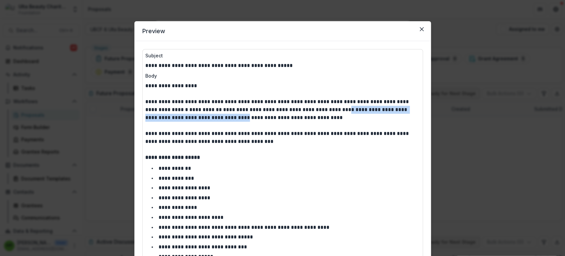
drag, startPoint x: 329, startPoint y: 109, endPoint x: 207, endPoint y: 118, distance: 122.5
click at [207, 118] on p "**********" at bounding box center [282, 110] width 275 height 24
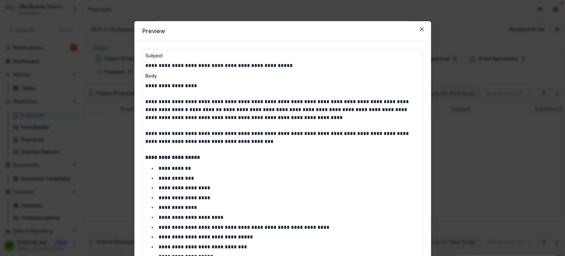
click at [283, 123] on p at bounding box center [282, 126] width 275 height 8
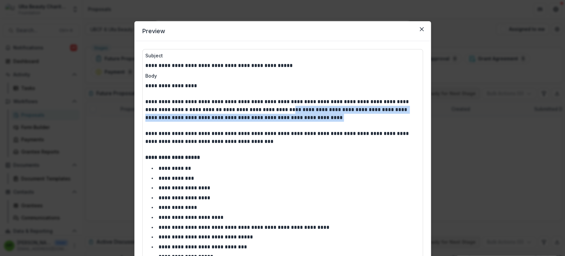
drag, startPoint x: 278, startPoint y: 112, endPoint x: 302, endPoint y: 118, distance: 24.3
click at [302, 118] on p "**********" at bounding box center [282, 110] width 275 height 24
drag, startPoint x: 314, startPoint y: 110, endPoint x: 347, endPoint y: 123, distance: 35.1
click at [347, 123] on div "**********" at bounding box center [282, 188] width 275 height 213
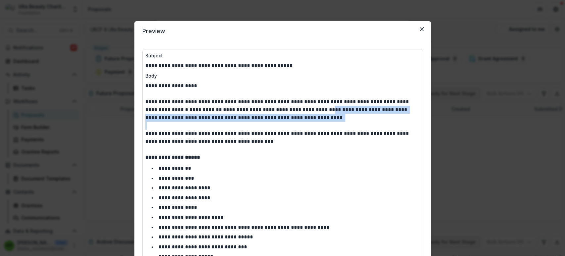
click at [316, 118] on p "**********" at bounding box center [282, 110] width 275 height 24
drag, startPoint x: 253, startPoint y: 108, endPoint x: 296, endPoint y: 118, distance: 44.4
click at [296, 118] on p "**********" at bounding box center [282, 110] width 275 height 24
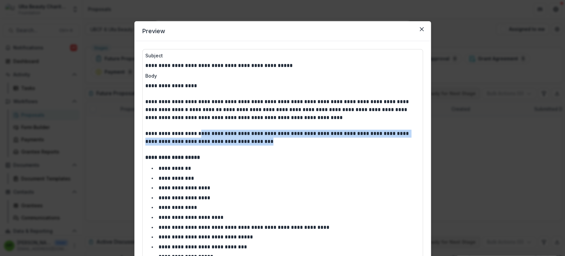
drag, startPoint x: 220, startPoint y: 134, endPoint x: 287, endPoint y: 145, distance: 68.4
click at [287, 145] on div "**********" at bounding box center [282, 188] width 275 height 213
click at [287, 145] on p at bounding box center [282, 149] width 275 height 8
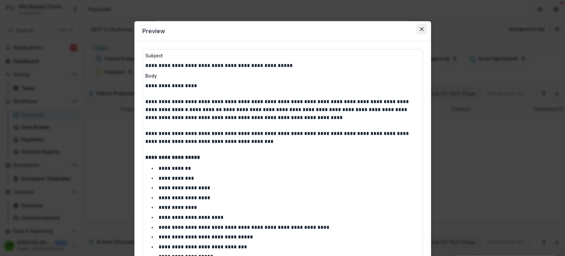
click at [424, 33] on button "Close" at bounding box center [422, 29] width 11 height 11
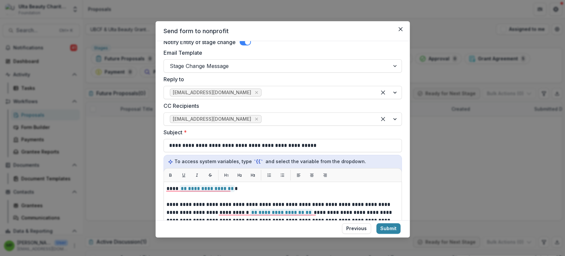
scroll to position [159, 0]
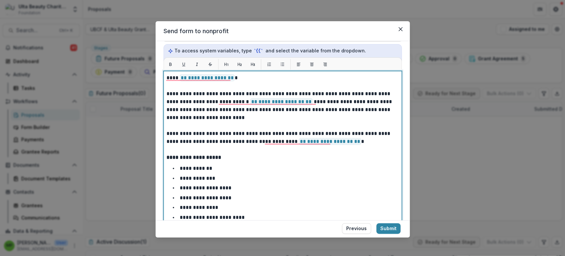
click at [269, 110] on p "**********" at bounding box center [281, 106] width 229 height 32
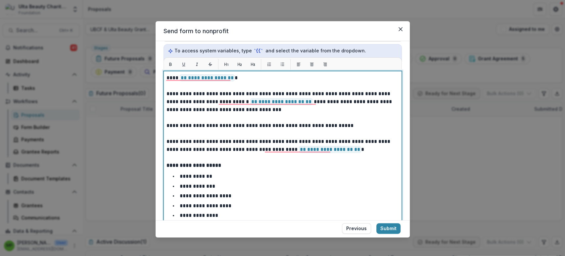
click at [235, 132] on p "To enrich screen reader interactions, please activate Accessibility in Grammarl…" at bounding box center [283, 133] width 232 height 8
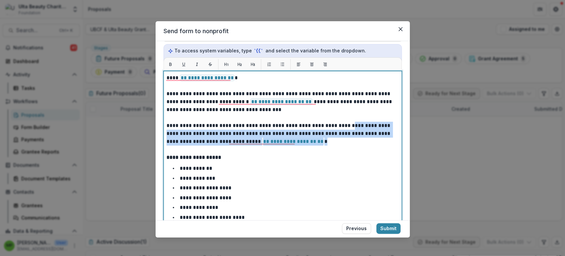
drag, startPoint x: 360, startPoint y: 140, endPoint x: 336, endPoint y: 126, distance: 27.9
click at [336, 126] on p "**********" at bounding box center [281, 134] width 229 height 24
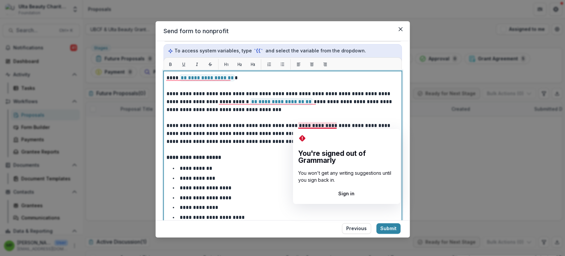
click at [335, 124] on p "**********" at bounding box center [281, 134] width 229 height 24
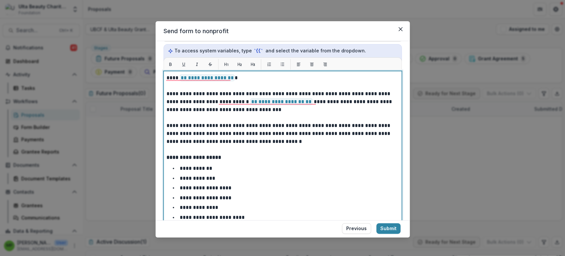
click at [329, 140] on p "**********" at bounding box center [281, 134] width 229 height 24
drag, startPoint x: 254, startPoint y: 139, endPoint x: 228, endPoint y: 139, distance: 25.5
click at [228, 139] on p "**********" at bounding box center [281, 134] width 229 height 24
click at [321, 142] on p "**********" at bounding box center [281, 134] width 229 height 24
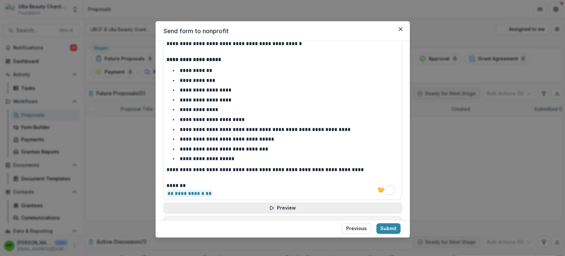
click at [266, 207] on button "Preview" at bounding box center [283, 207] width 238 height 11
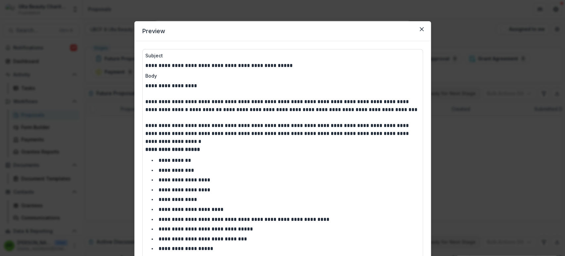
drag, startPoint x: 421, startPoint y: 27, endPoint x: 358, endPoint y: 136, distance: 126.0
click at [422, 27] on icon "Close" at bounding box center [422, 29] width 4 height 4
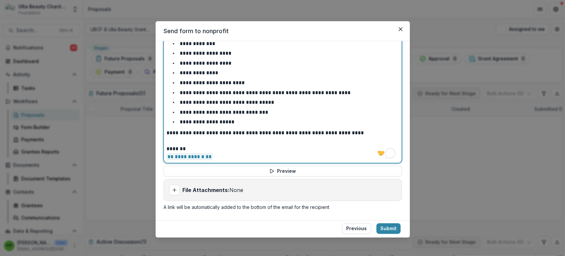
click at [217, 156] on p "**********" at bounding box center [283, 157] width 232 height 8
drag, startPoint x: 217, startPoint y: 156, endPoint x: 156, endPoint y: 156, distance: 60.6
click at [156, 156] on div "**********" at bounding box center [283, 130] width 254 height 179
drag, startPoint x: 224, startPoint y: 157, endPoint x: 162, endPoint y: 157, distance: 61.9
click at [162, 157] on div "**********" at bounding box center [283, 130] width 254 height 179
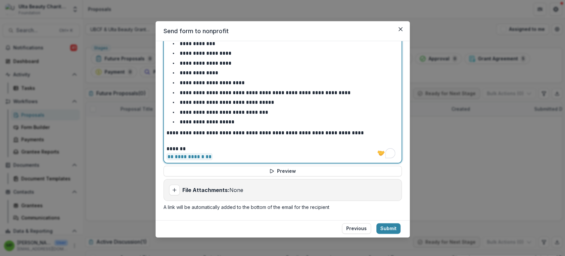
drag, startPoint x: 222, startPoint y: 158, endPoint x: 211, endPoint y: 158, distance: 10.3
click at [211, 158] on p "**********" at bounding box center [283, 157] width 232 height 8
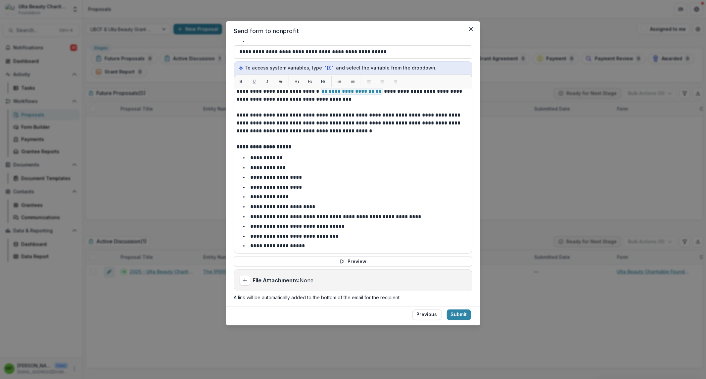
scroll to position [0, 0]
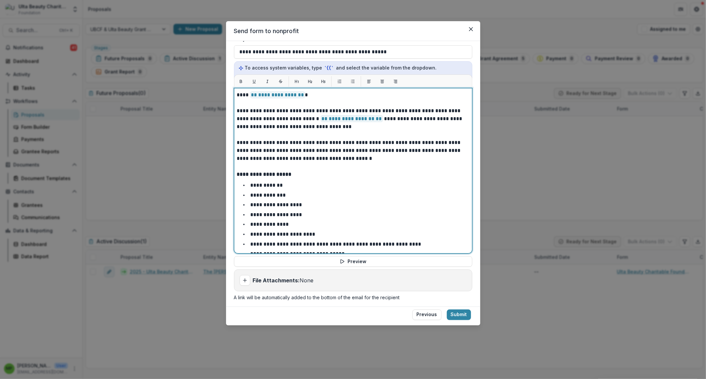
click at [284, 127] on p "**********" at bounding box center [351, 119] width 229 height 24
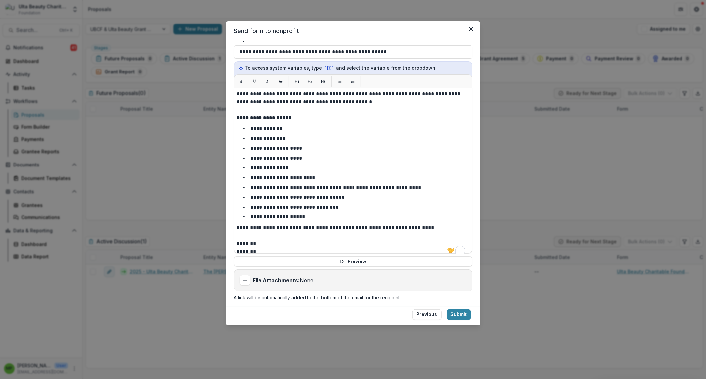
scroll to position [62, 0]
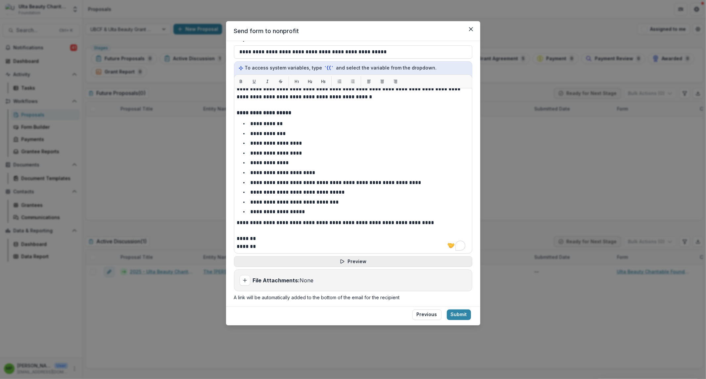
click at [402, 255] on div "**********" at bounding box center [353, 141] width 238 height 319
click at [411, 255] on button "Preview" at bounding box center [353, 261] width 238 height 11
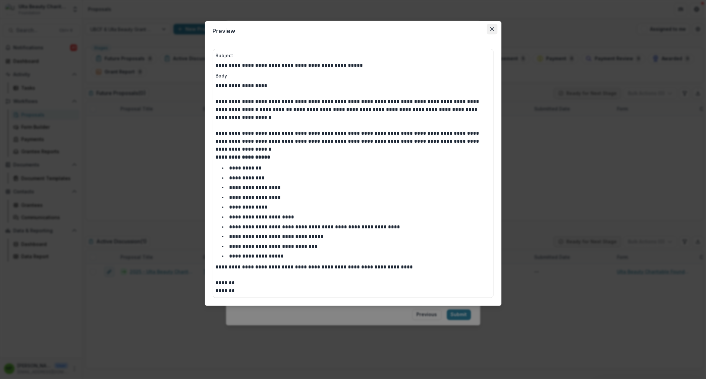
click at [493, 30] on icon "Close" at bounding box center [492, 29] width 4 height 4
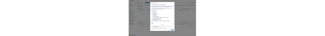
scroll to position [0, 0]
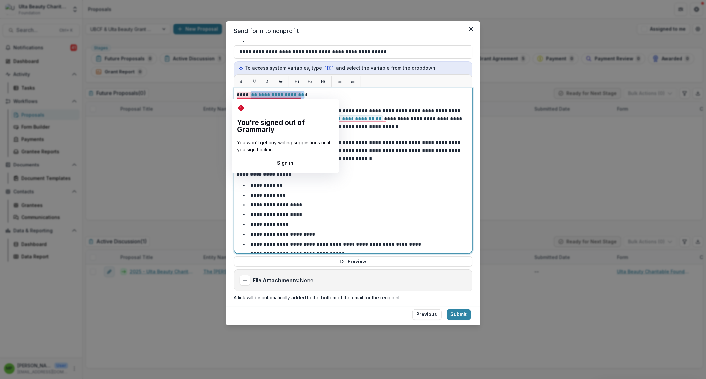
drag, startPoint x: 300, startPoint y: 95, endPoint x: 250, endPoint y: 95, distance: 49.7
click at [250, 95] on p "**********" at bounding box center [351, 95] width 229 height 8
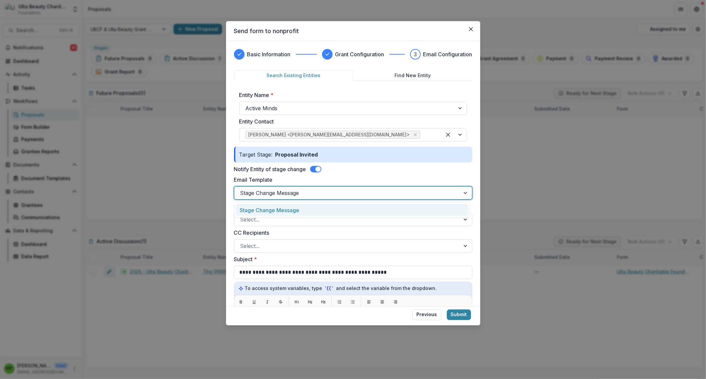
click at [426, 189] on div at bounding box center [347, 192] width 214 height 9
click at [461, 176] on label "Email Template" at bounding box center [351, 180] width 234 height 8
click at [242, 189] on input "Email Template" at bounding box center [241, 193] width 2 height 8
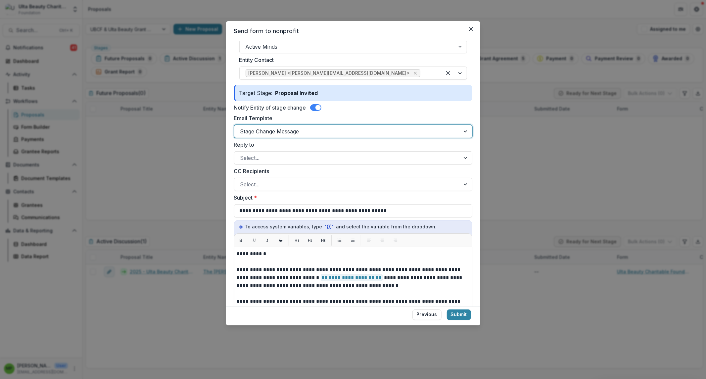
scroll to position [74, 0]
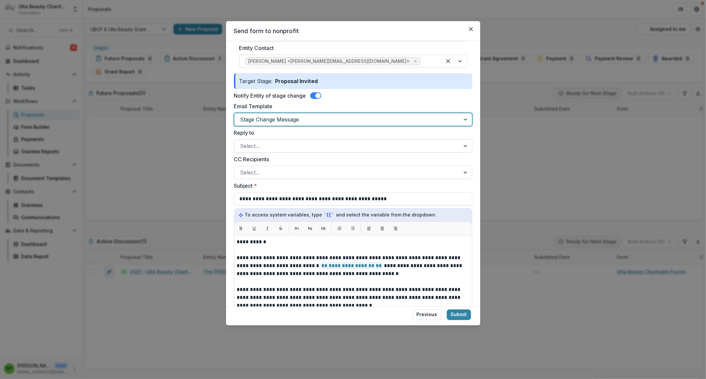
click at [369, 146] on div at bounding box center [347, 145] width 214 height 9
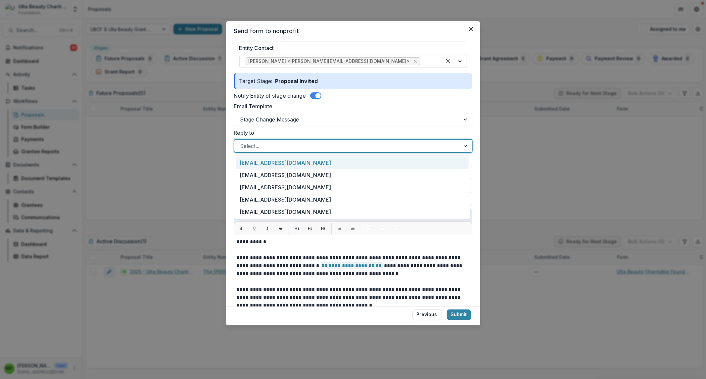
click at [345, 161] on div "[EMAIL_ADDRESS][DOMAIN_NAME]" at bounding box center [352, 163] width 233 height 12
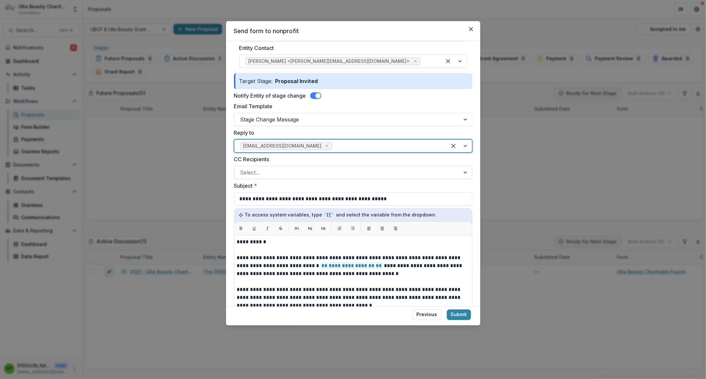
click at [279, 171] on div at bounding box center [347, 172] width 214 height 9
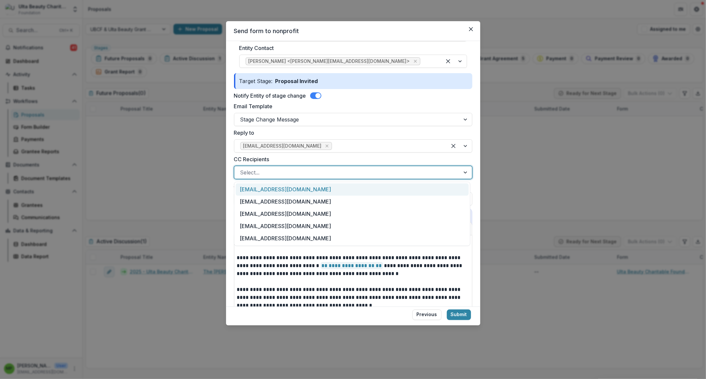
click at [277, 189] on div "[EMAIL_ADDRESS][DOMAIN_NAME]" at bounding box center [352, 189] width 233 height 12
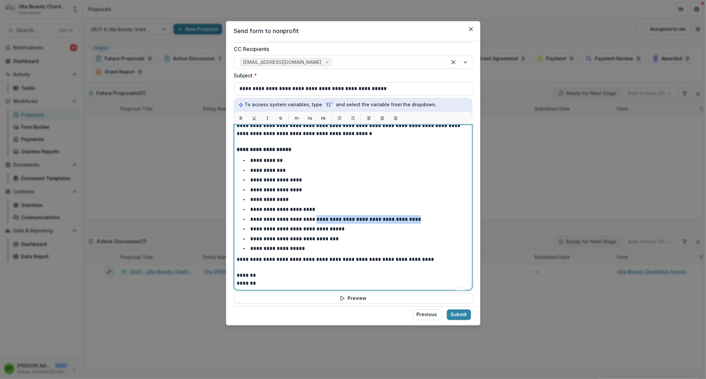
scroll to position [62, 0]
drag, startPoint x: 422, startPoint y: 219, endPoint x: 293, endPoint y: 217, distance: 128.8
click at [293, 217] on li "**********" at bounding box center [357, 219] width 225 height 9
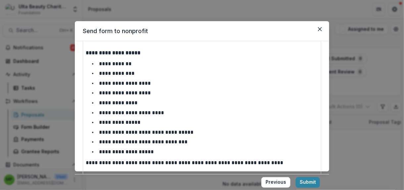
scroll to position [294, 0]
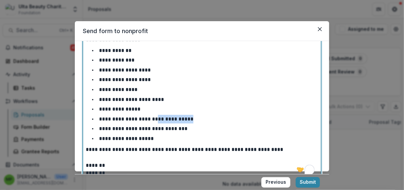
click at [154, 118] on li "**********" at bounding box center [206, 119] width 225 height 9
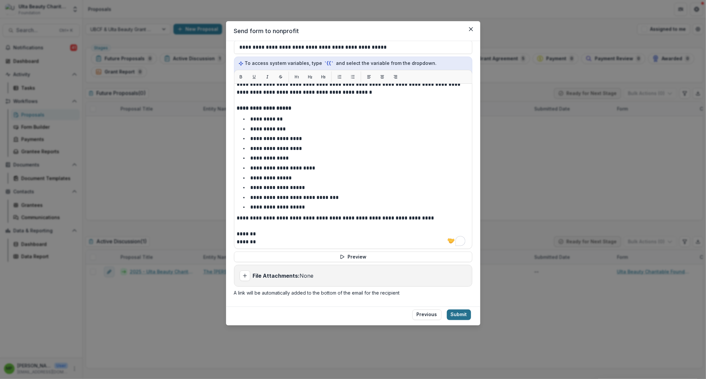
click at [458, 255] on button "Submit" at bounding box center [459, 315] width 24 height 11
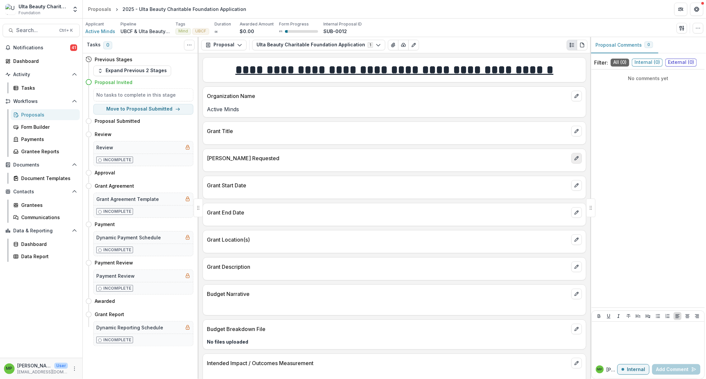
click at [565, 159] on icon "edit" at bounding box center [576, 158] width 5 height 5
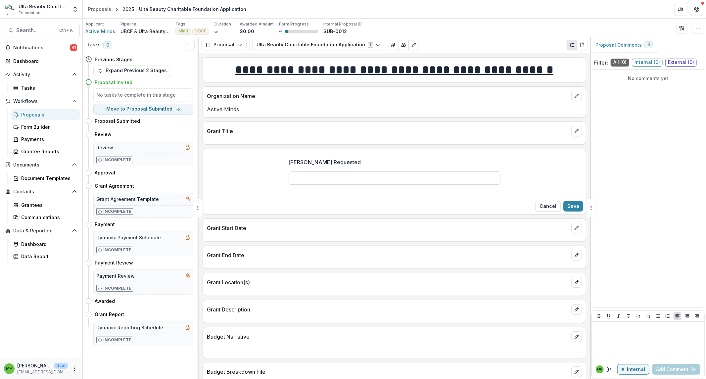
click at [331, 182] on input "[PERSON_NAME] Requested" at bounding box center [395, 178] width 212 height 13
type input "********"
click at [565, 207] on button "Save" at bounding box center [574, 206] width 20 height 11
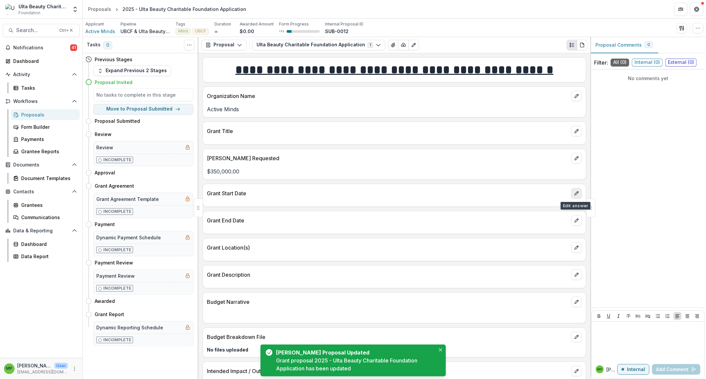
click at [565, 194] on icon "edit" at bounding box center [576, 193] width 5 height 5
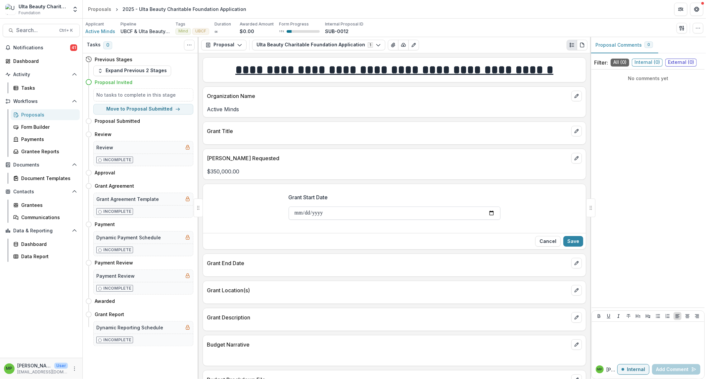
click at [494, 214] on input "Grant Start Date" at bounding box center [395, 213] width 212 height 13
click at [492, 213] on input "Grant Start Date" at bounding box center [395, 213] width 212 height 13
type input "**********"
click at [565, 239] on button "Save" at bounding box center [574, 241] width 20 height 11
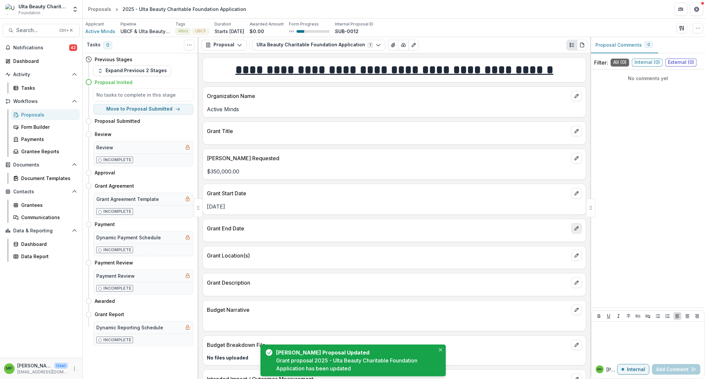
click at [565, 232] on button "edit" at bounding box center [577, 228] width 11 height 11
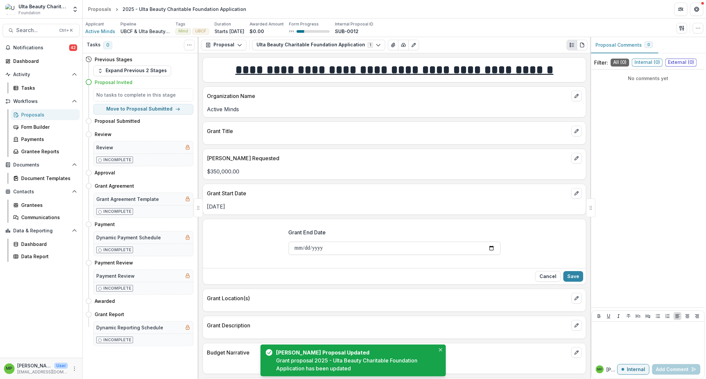
click at [378, 249] on input "Grant End Date" at bounding box center [395, 248] width 212 height 13
click at [489, 246] on input "Grant End Date" at bounding box center [395, 248] width 212 height 13
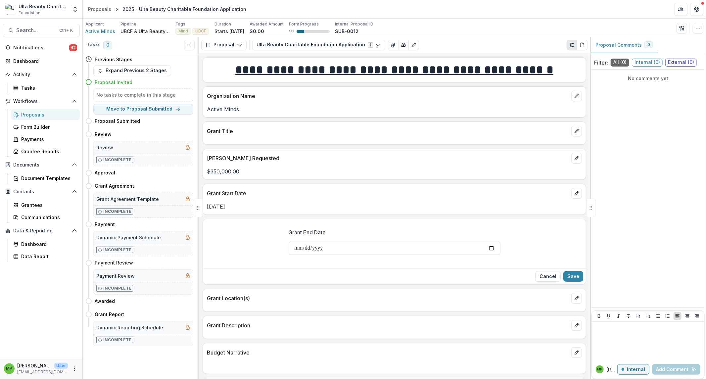
type input "**********"
click at [565, 255] on button "Save" at bounding box center [574, 276] width 20 height 11
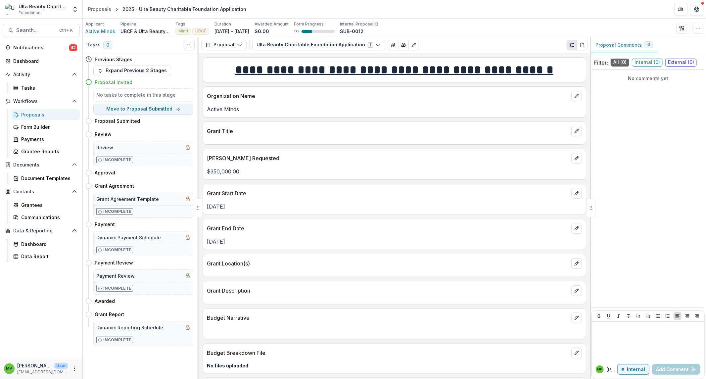
click at [56, 11] on div "Ulta Beauty Charitable Foundation Foundation" at bounding box center [43, 9] width 49 height 13
click at [72, 5] on button "Open entity switcher" at bounding box center [75, 9] width 9 height 13
click at [52, 76] on link "Admin Settings" at bounding box center [48, 76] width 93 height 11
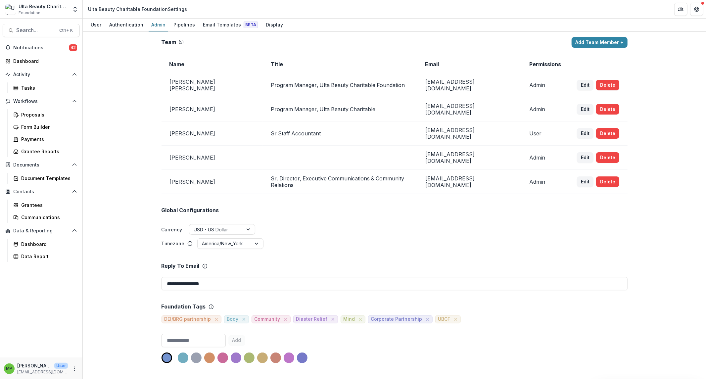
click at [221, 18] on header "Ulta Beauty Charitable Foundation Settings" at bounding box center [395, 9] width 624 height 18
click at [221, 24] on div "Email Templates Beta" at bounding box center [230, 25] width 60 height 10
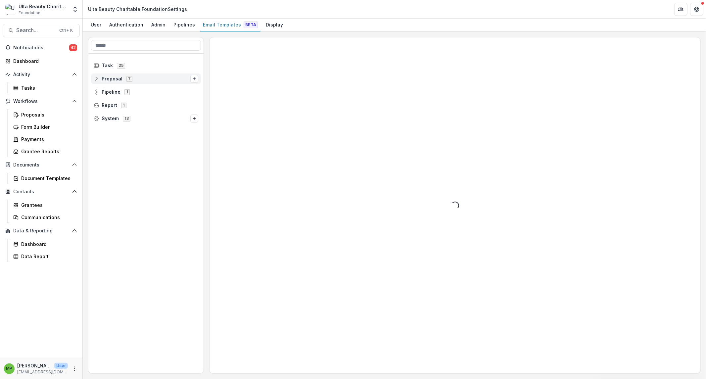
click at [167, 78] on span "Proposal 7" at bounding box center [142, 79] width 97 height 6
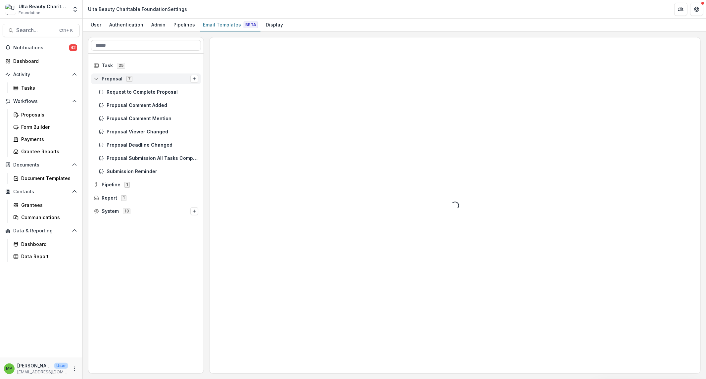
click at [138, 79] on span "Proposal 7" at bounding box center [142, 79] width 97 height 6
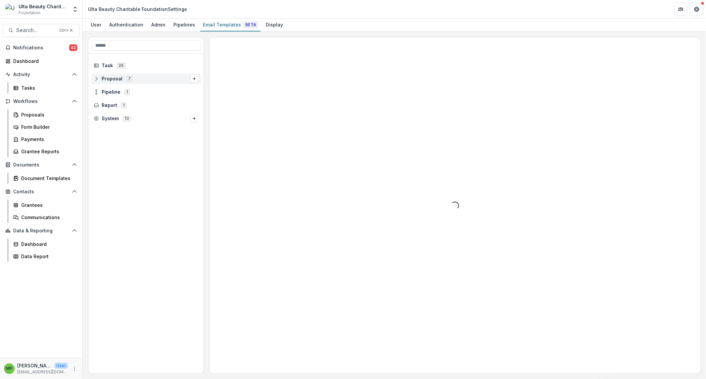
click at [138, 79] on span "Proposal 7" at bounding box center [142, 79] width 97 height 6
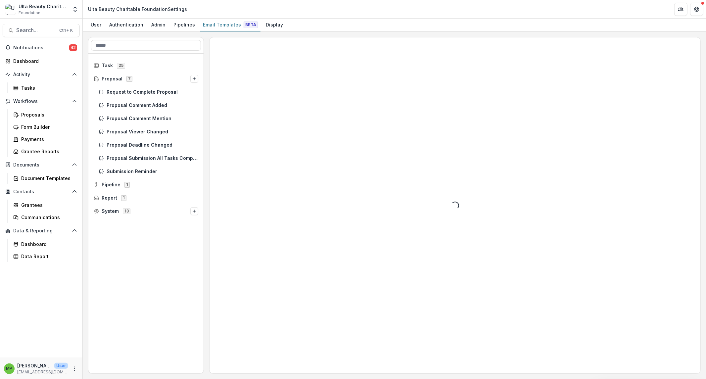
click at [353, 149] on div "Loading..." at bounding box center [455, 205] width 491 height 336
click at [131, 92] on span "Request to Complete Proposal" at bounding box center [153, 92] width 92 height 6
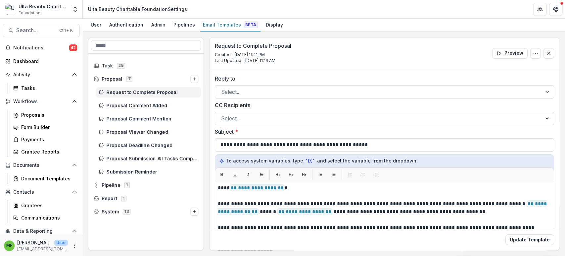
scroll to position [37, 0]
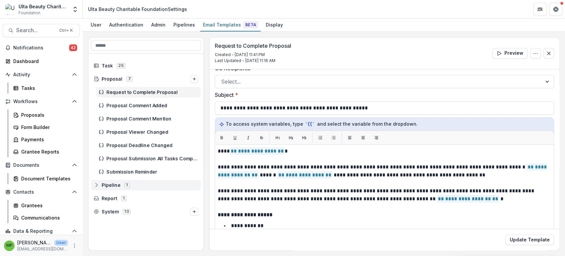
click at [96, 186] on circle at bounding box center [96, 186] width 1 height 1
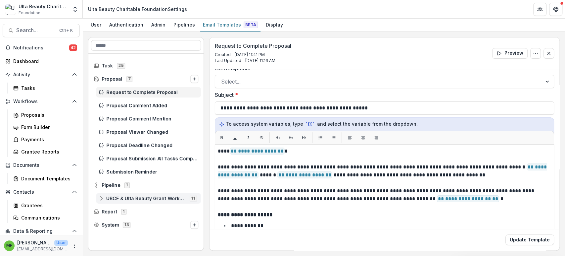
click at [100, 195] on icon at bounding box center [101, 197] width 5 height 5
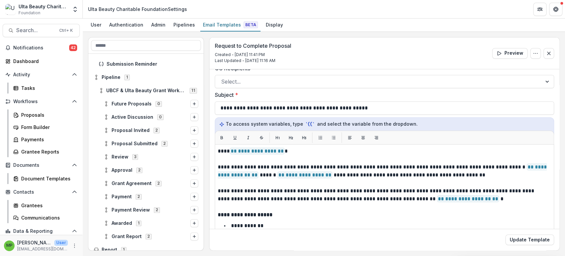
scroll to position [126, 0]
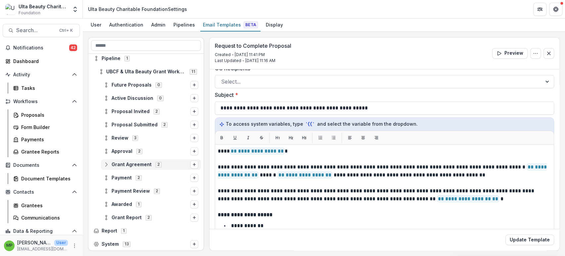
click at [140, 163] on span "Grant Agreement" at bounding box center [132, 165] width 40 height 6
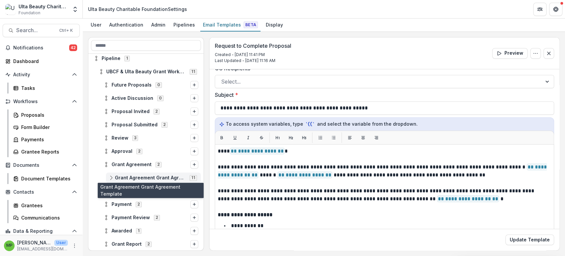
click at [169, 177] on span "Grant Agreement Grant Agreement Template" at bounding box center [150, 178] width 71 height 6
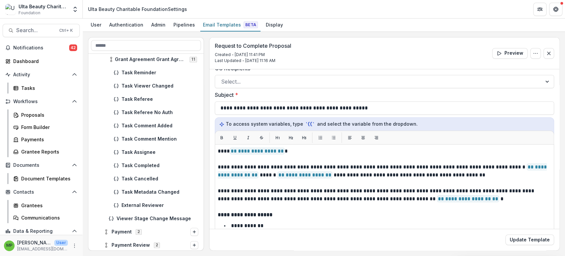
scroll to position [237, 0]
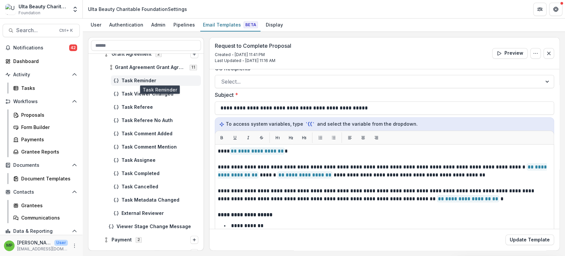
click at [174, 80] on span "Task Reminder" at bounding box center [160, 81] width 77 height 6
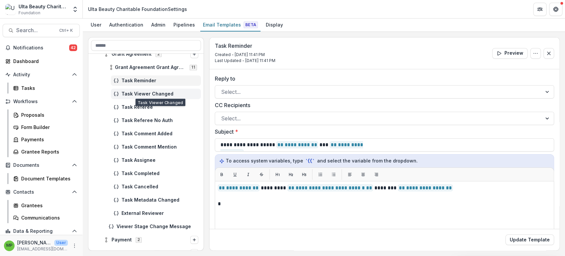
click at [178, 92] on span "Task Viewer Changed" at bounding box center [160, 94] width 77 height 6
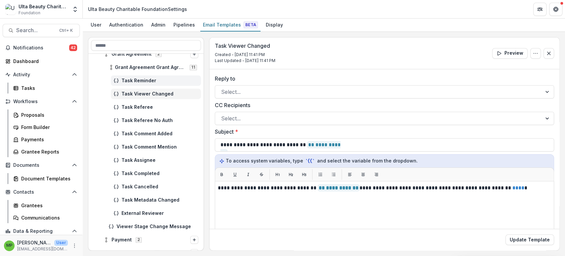
click at [172, 83] on div "Task Reminder" at bounding box center [156, 80] width 90 height 11
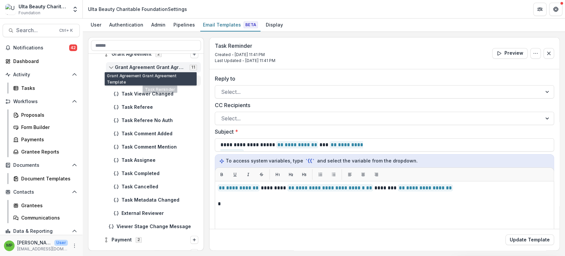
click at [168, 67] on span "Grant Agreement Grant Agreement Template" at bounding box center [150, 68] width 71 height 6
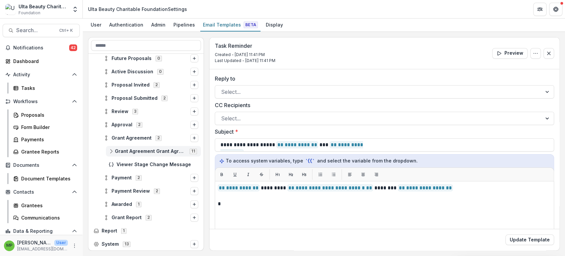
scroll to position [153, 0]
click at [131, 149] on span "Grant Agreement Grant Agreement Template" at bounding box center [150, 151] width 71 height 6
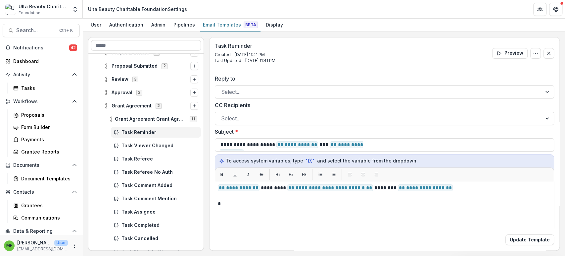
scroll to position [227, 0]
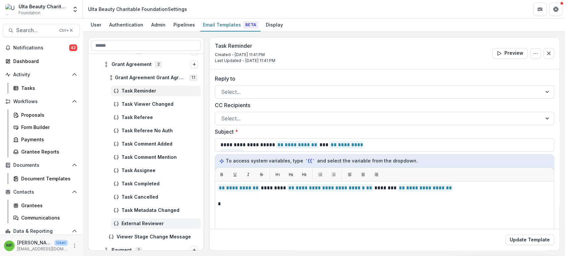
click at [169, 220] on div "External Reviewer" at bounding box center [156, 223] width 90 height 11
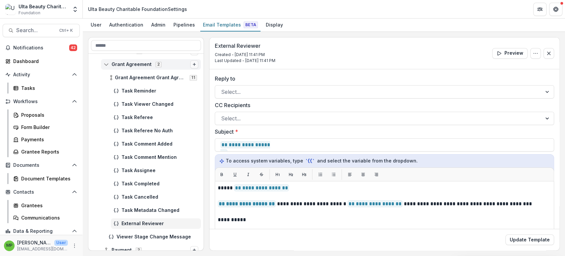
click at [194, 63] on line "Options" at bounding box center [194, 64] width 0 height 3
click at [165, 66] on button "Stage Change Message" at bounding box center [150, 65] width 72 height 10
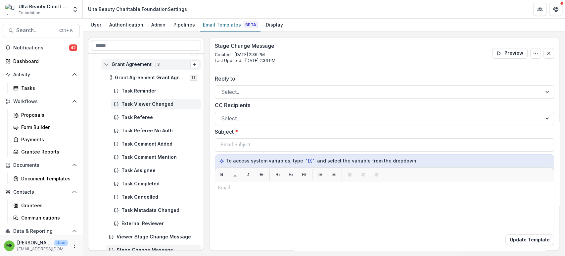
click at [167, 105] on span "Task Viewer Changed" at bounding box center [160, 104] width 77 height 6
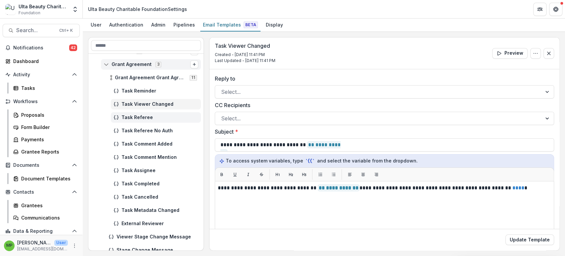
click at [168, 116] on span "Task Referee" at bounding box center [160, 118] width 77 height 6
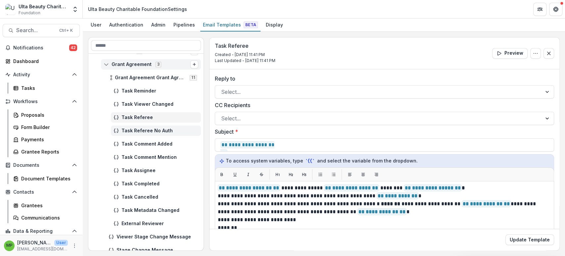
click at [171, 127] on div "Task Referee No Auth" at bounding box center [156, 130] width 90 height 11
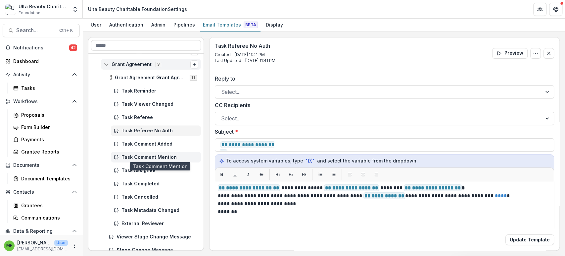
click at [166, 156] on span "Task Comment Mention" at bounding box center [160, 157] width 77 height 6
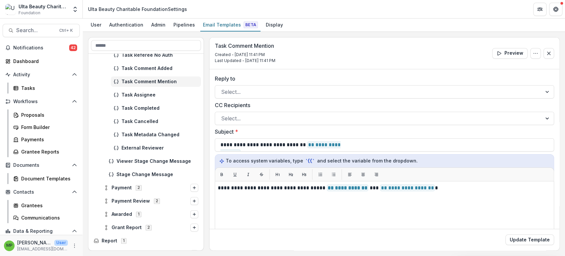
scroll to position [312, 0]
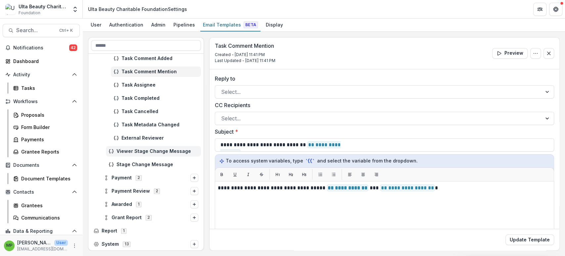
click at [165, 148] on span "Viewer Stage Change Message" at bounding box center [158, 151] width 82 height 6
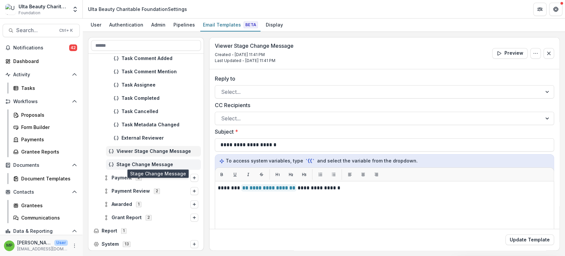
click at [161, 162] on span "Stage Change Message" at bounding box center [158, 165] width 82 height 6
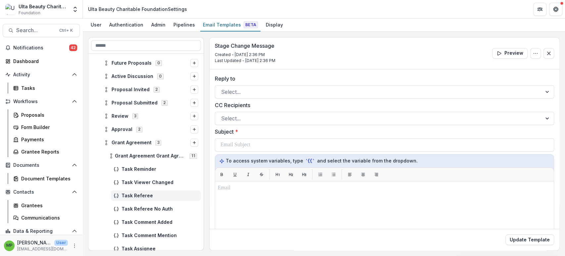
scroll to position [165, 0]
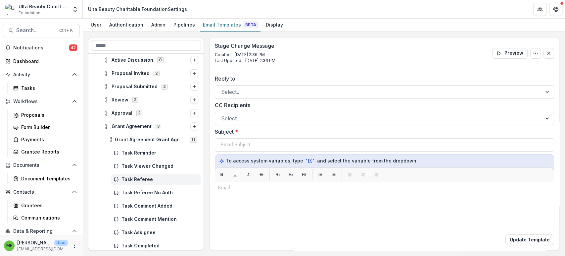
click at [161, 174] on div "Task Referee" at bounding box center [156, 179] width 90 height 11
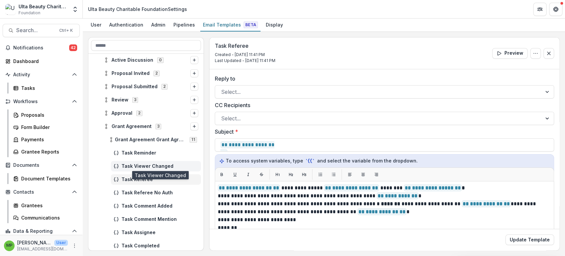
click at [167, 163] on span "Task Viewer Changed" at bounding box center [160, 166] width 77 height 6
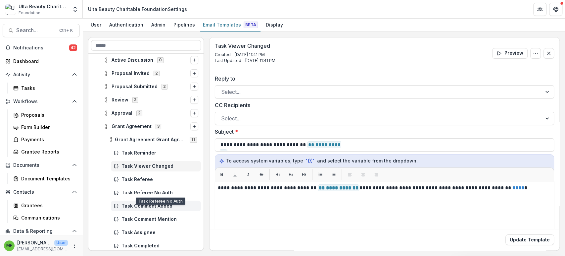
click at [161, 200] on div "Task Comment Added" at bounding box center [145, 205] width 115 height 13
click at [161, 200] on div "Task Comment Added" at bounding box center [156, 205] width 90 height 11
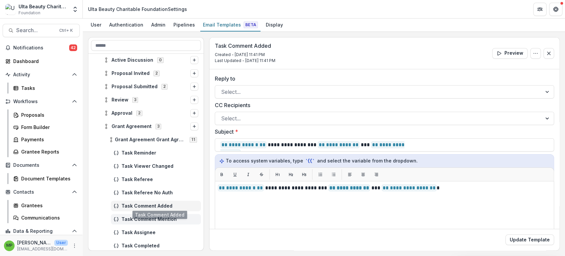
click at [166, 220] on span "Task Comment Mention" at bounding box center [160, 219] width 77 height 6
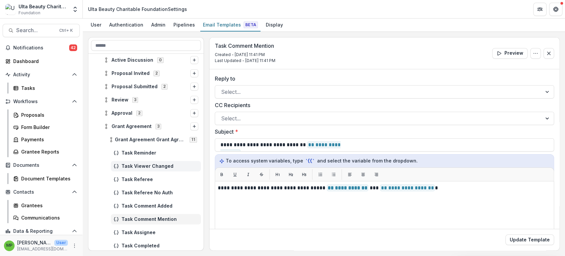
drag, startPoint x: 154, startPoint y: 154, endPoint x: 159, endPoint y: 162, distance: 8.9
click at [154, 154] on span "Task Reminder" at bounding box center [160, 153] width 77 height 6
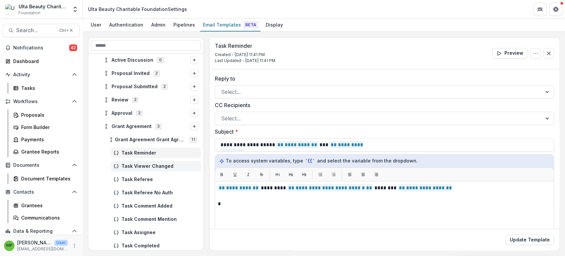
click at [172, 163] on div "Task Viewer Changed" at bounding box center [156, 166] width 90 height 11
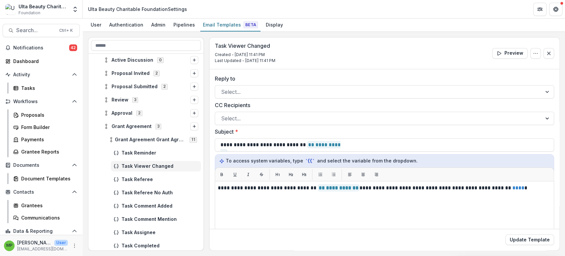
click at [173, 173] on div "Task Referee" at bounding box center [145, 179] width 115 height 13
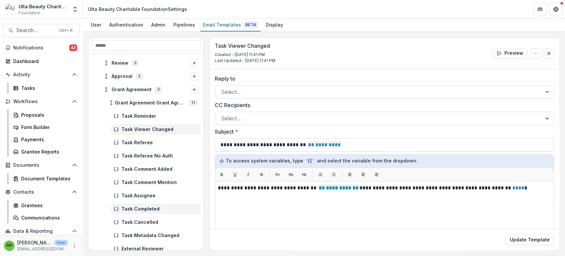
click at [177, 207] on span "Task Completed" at bounding box center [160, 209] width 77 height 6
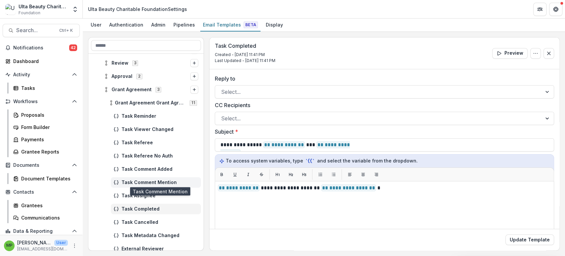
click at [180, 181] on span "Task Comment Mention" at bounding box center [160, 182] width 77 height 6
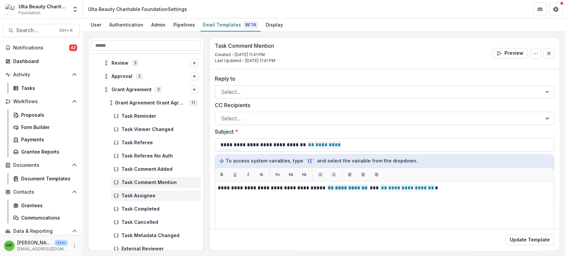
click at [180, 190] on div "Task Assignee" at bounding box center [156, 195] width 90 height 11
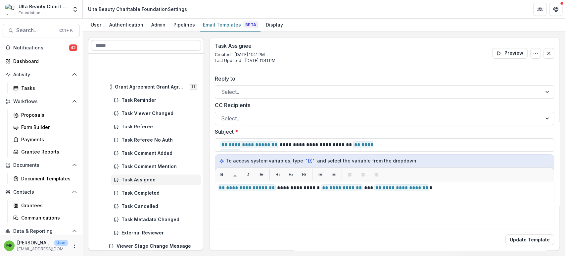
scroll to position [201, 0]
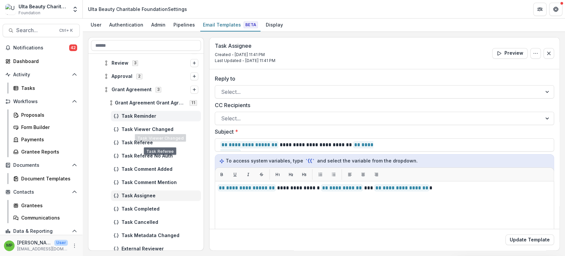
click at [158, 113] on span "Task Reminder" at bounding box center [160, 116] width 77 height 6
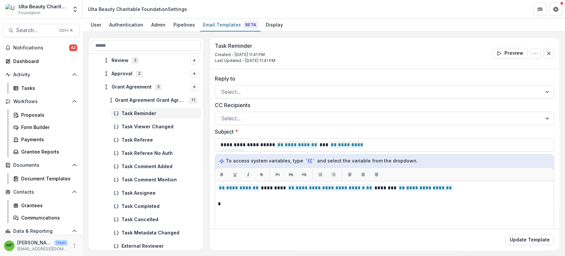
scroll to position [221, 0]
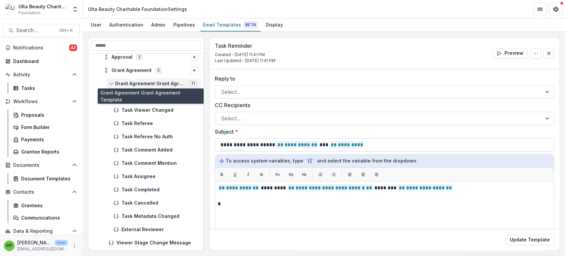
click at [156, 84] on span "Grant Agreement Grant Agreement Template" at bounding box center [150, 84] width 71 height 6
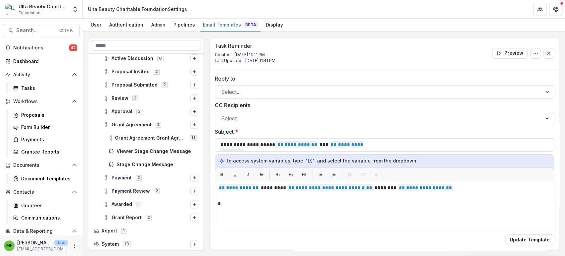
scroll to position [166, 0]
click at [144, 139] on span "Grant Agreement Grant Agreement Template" at bounding box center [150, 138] width 71 height 6
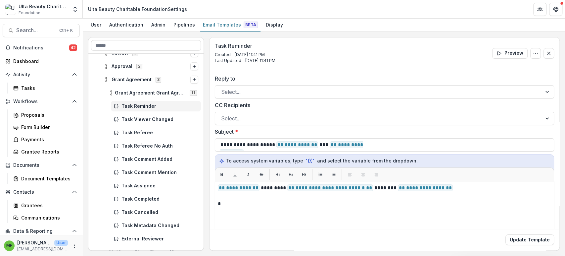
scroll to position [203, 0]
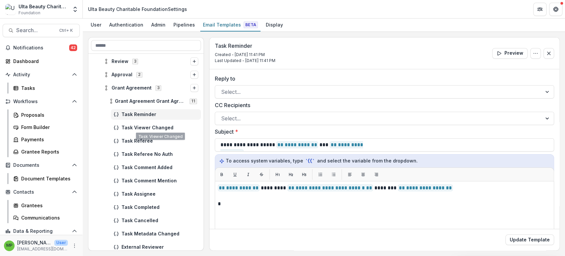
click at [160, 113] on span "Task Reminder" at bounding box center [160, 115] width 77 height 6
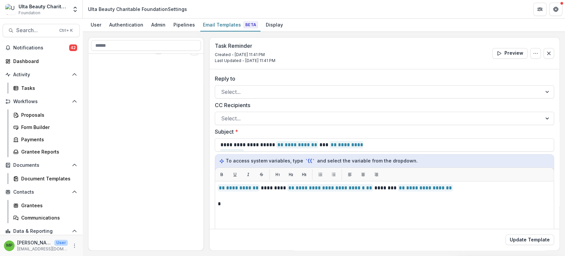
scroll to position [19, 0]
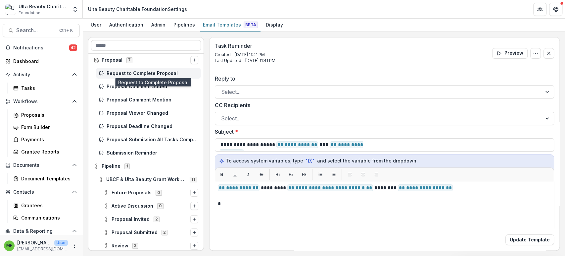
click at [130, 72] on span "Request to Complete Proposal" at bounding box center [153, 74] width 92 height 6
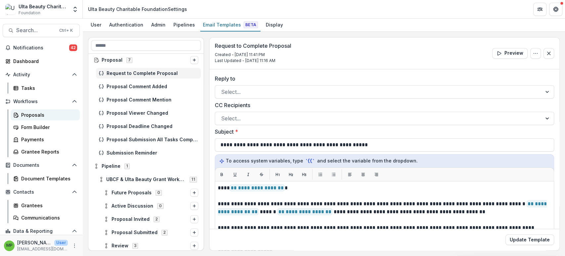
click at [56, 112] on div "Proposals" at bounding box center [47, 114] width 53 height 7
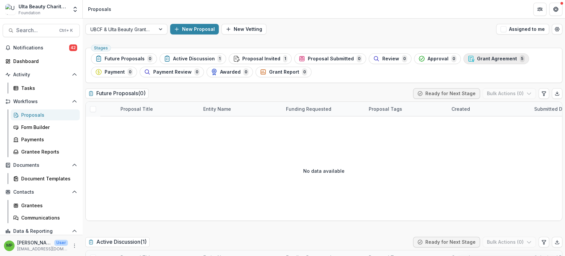
click at [477, 58] on span "Grant Agreement" at bounding box center [497, 59] width 40 height 6
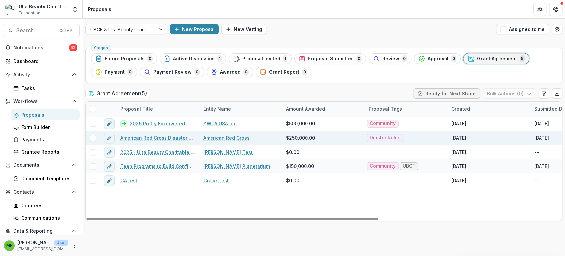
click at [154, 135] on link "American Red Cross Disaster Responder Program" at bounding box center [158, 137] width 75 height 7
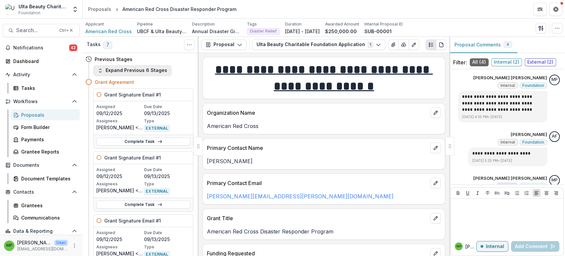
click at [142, 70] on button "Expand Previous 6 Stages" at bounding box center [132, 70] width 78 height 11
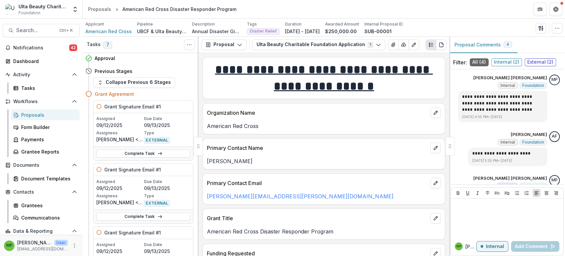
scroll to position [294, 0]
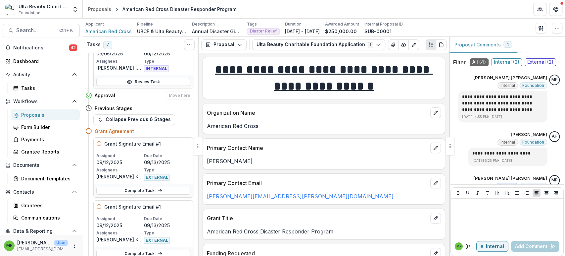
click at [122, 92] on div "Approval Move here" at bounding box center [144, 95] width 99 height 8
click at [138, 92] on div "Approval Move here" at bounding box center [144, 95] width 99 height 8
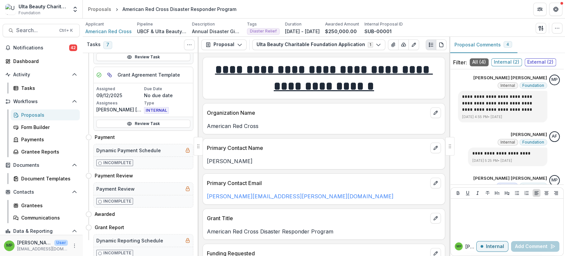
scroll to position [869, 0]
click at [154, 134] on div "Payment Move here" at bounding box center [144, 136] width 99 height 8
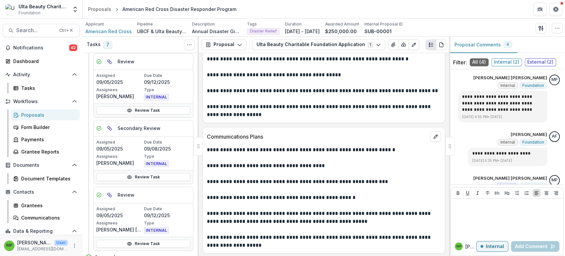
scroll to position [0, 0]
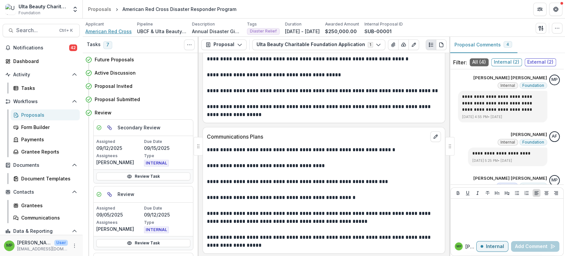
click at [107, 28] on span "American Red Cross" at bounding box center [108, 31] width 46 height 7
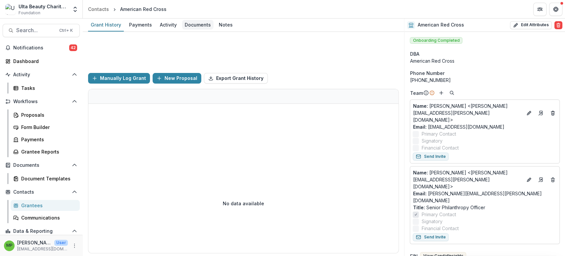
click at [192, 26] on div "Documents" at bounding box center [197, 25] width 31 height 10
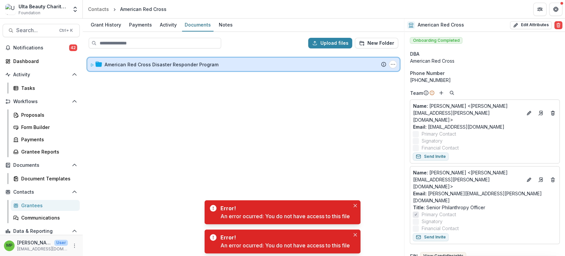
click at [91, 64] on icon at bounding box center [92, 65] width 4 height 4
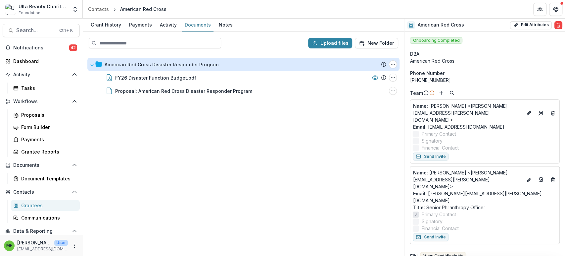
drag, startPoint x: 287, startPoint y: 158, endPoint x: 202, endPoint y: 15, distance: 166.6
click at [287, 158] on div "American Red Cross Disaster Responder Program Submission Temelio Proposal Attac…" at bounding box center [243, 154] width 320 height 201
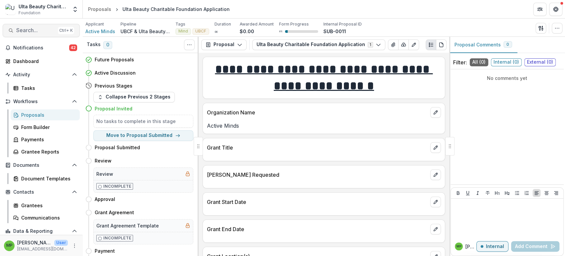
click at [35, 31] on span "Search..." at bounding box center [35, 30] width 39 height 6
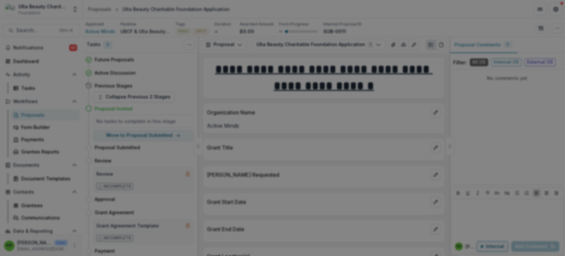
type input "**"
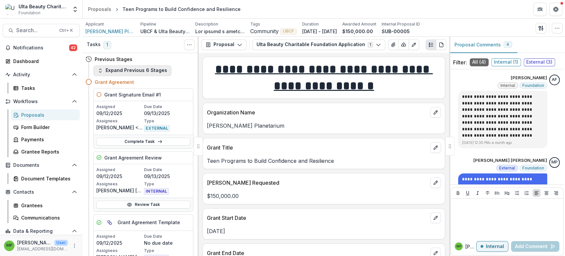
click at [156, 69] on button "Expand Previous 6 Stages" at bounding box center [132, 70] width 78 height 11
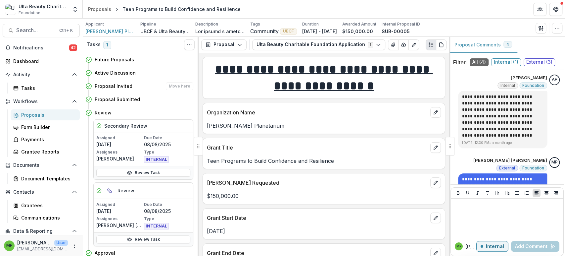
click at [150, 87] on div "Proposal Invited Move here" at bounding box center [144, 86] width 99 height 8
click at [157, 127] on div "Secondary Review" at bounding box center [143, 126] width 99 height 13
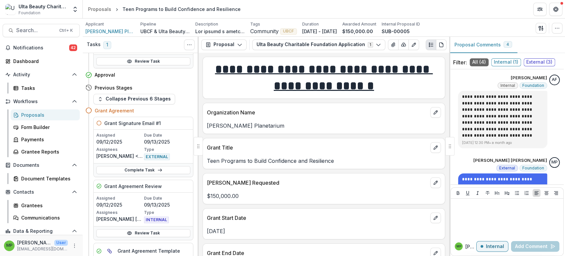
scroll to position [147, 0]
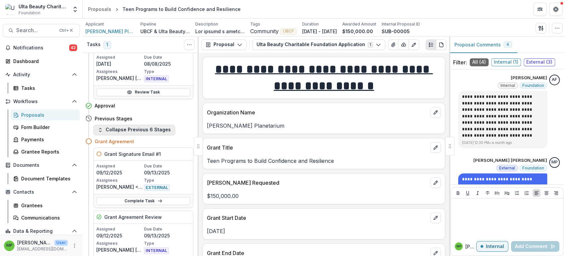
click at [149, 128] on button "Collapse Previous 6 Stages" at bounding box center [134, 130] width 82 height 11
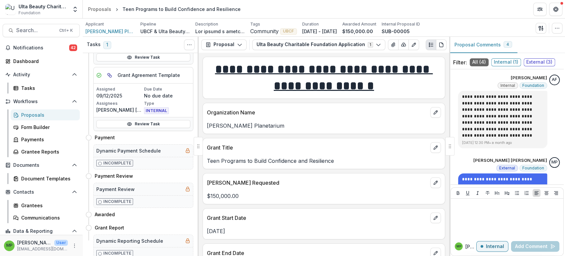
scroll to position [0, 0]
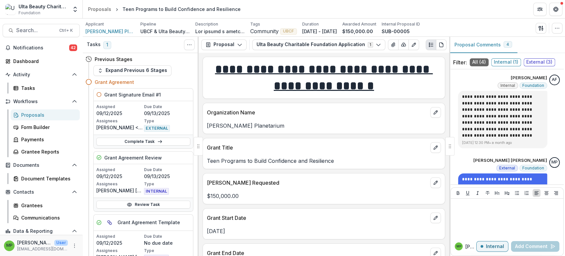
click at [130, 76] on div "Grant Agreement" at bounding box center [139, 82] width 108 height 12
click at [132, 73] on button "Expand Previous 6 Stages" at bounding box center [132, 70] width 78 height 11
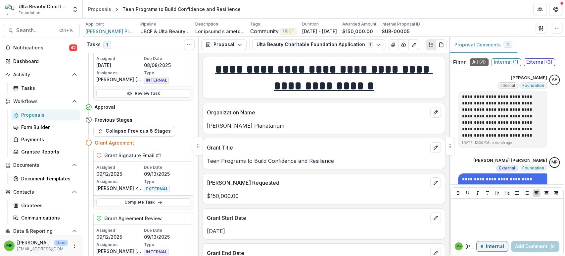
scroll to position [147, 0]
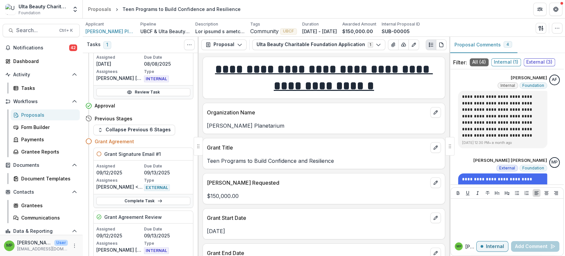
click at [159, 143] on div "Grant Agreement" at bounding box center [144, 141] width 99 height 7
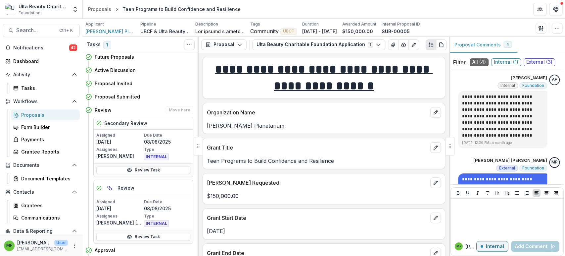
scroll to position [0, 0]
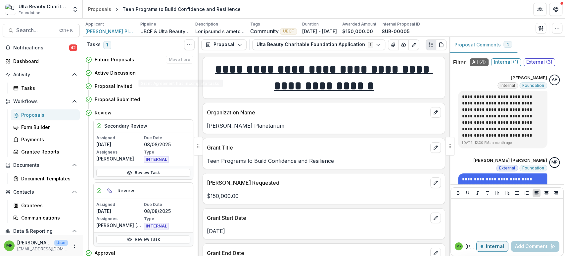
click at [182, 63] on div "Future Proposals Move here" at bounding box center [139, 59] width 108 height 13
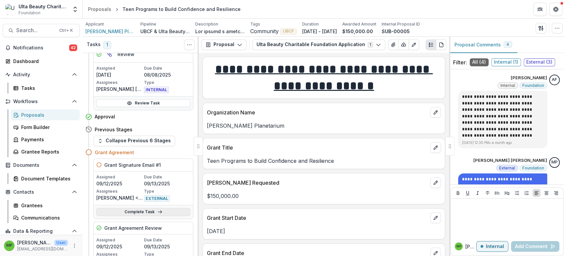
scroll to position [147, 0]
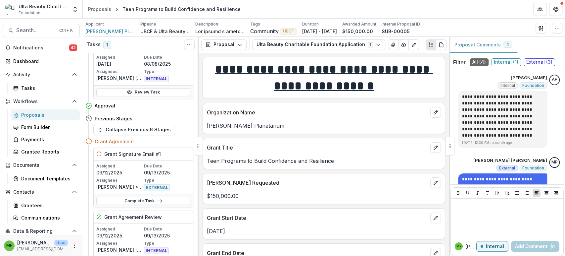
click at [166, 161] on div "Assigned [DATE] Due Date [DATE] Assignees [PERSON_NAME] <[EMAIL_ADDRESS][DOMAIN…" at bounding box center [143, 176] width 99 height 33
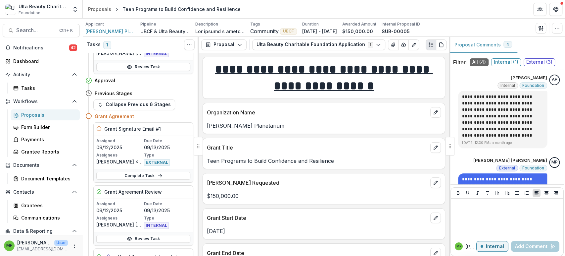
scroll to position [184, 0]
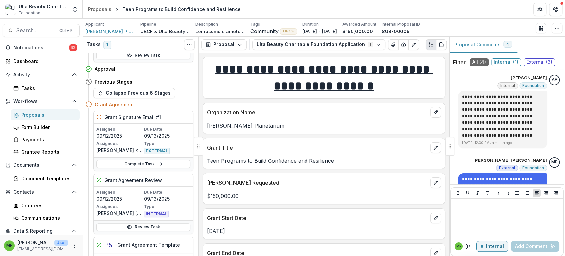
click at [172, 135] on p "09/13/2025" at bounding box center [167, 135] width 46 height 7
click at [109, 135] on p "09/12/2025" at bounding box center [119, 135] width 46 height 7
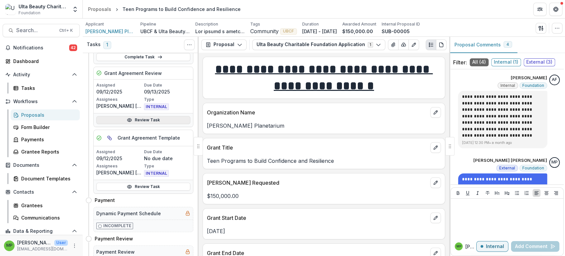
scroll to position [294, 0]
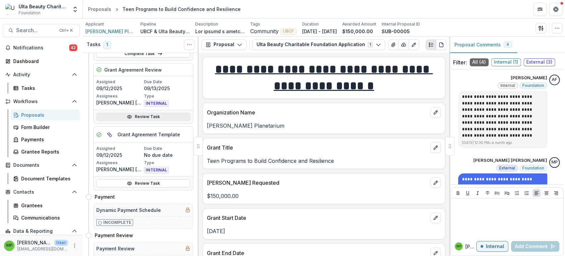
click at [145, 117] on link "Review Task" at bounding box center [143, 117] width 94 height 8
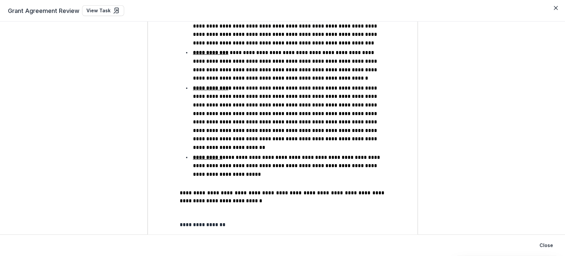
scroll to position [1837, 0]
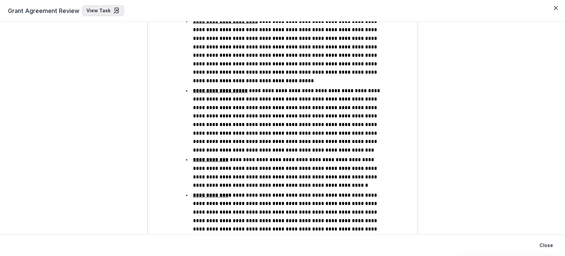
click at [115, 10] on icon at bounding box center [117, 10] width 4 height 5
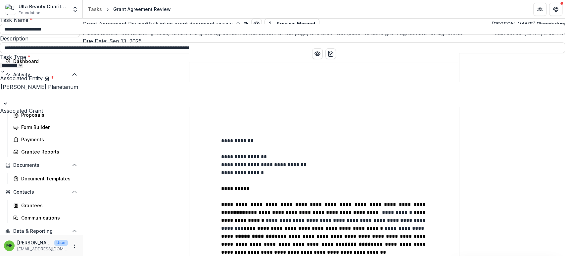
click at [409, 255] on div "**********" at bounding box center [282, 256] width 565 height 0
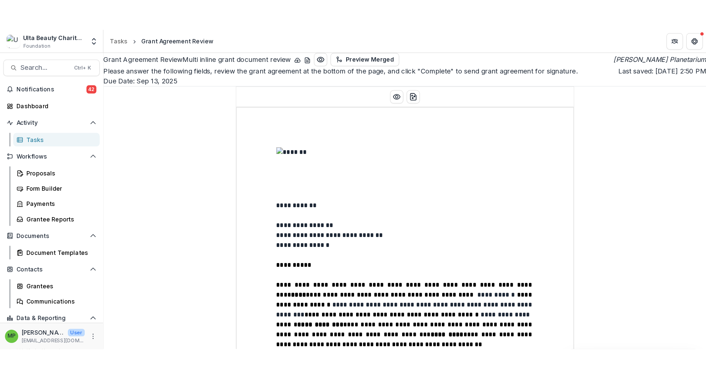
scroll to position [1870, 0]
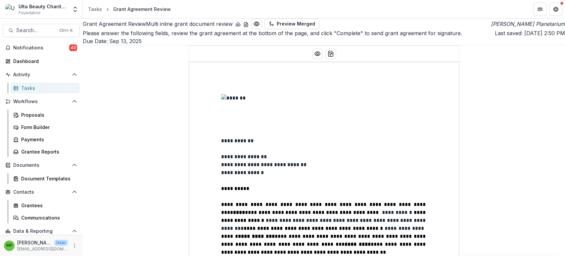
drag, startPoint x: 390, startPoint y: 44, endPoint x: 394, endPoint y: 43, distance: 3.8
click at [554, 12] on button "Get Help" at bounding box center [555, 9] width 13 height 13
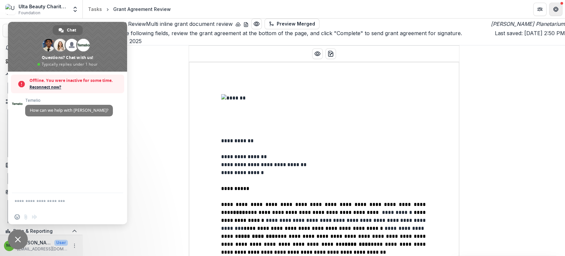
click at [555, 12] on icon "Get Help" at bounding box center [555, 9] width 5 height 5
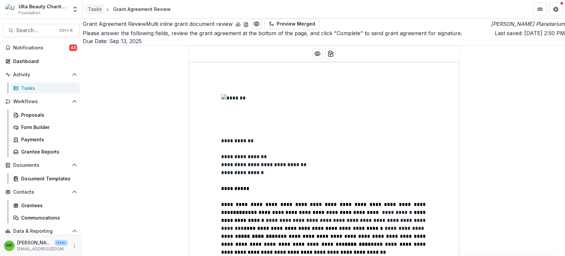
click at [102, 10] on link "Tasks" at bounding box center [94, 9] width 19 height 10
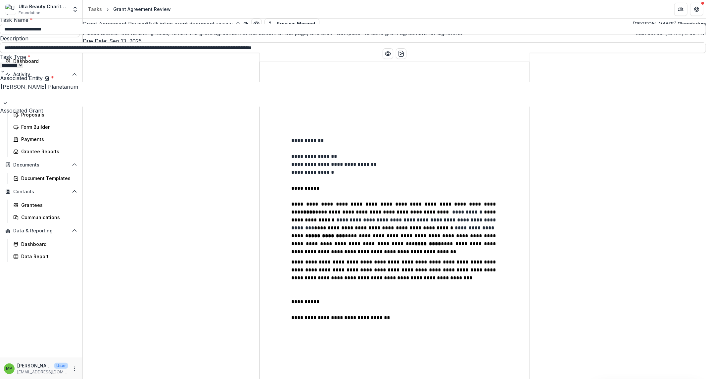
click at [565, 8] on icon "Close" at bounding box center [697, 8] width 4 height 4
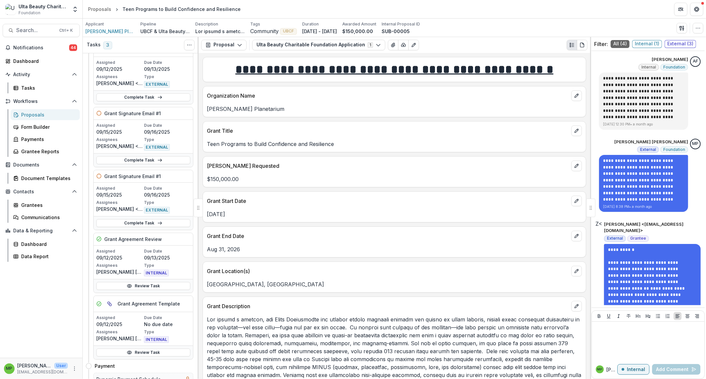
scroll to position [44, 0]
click at [164, 255] on p "Due Date" at bounding box center [167, 319] width 46 height 6
click at [181, 255] on p "Due Date" at bounding box center [167, 319] width 46 height 6
click at [176, 251] on p "Due Date" at bounding box center [167, 252] width 46 height 6
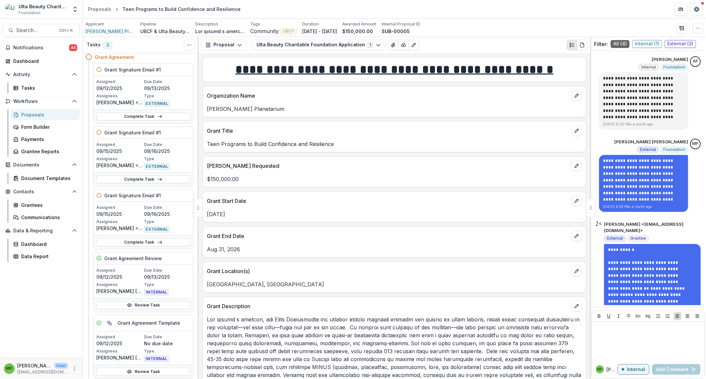
scroll to position [37, 0]
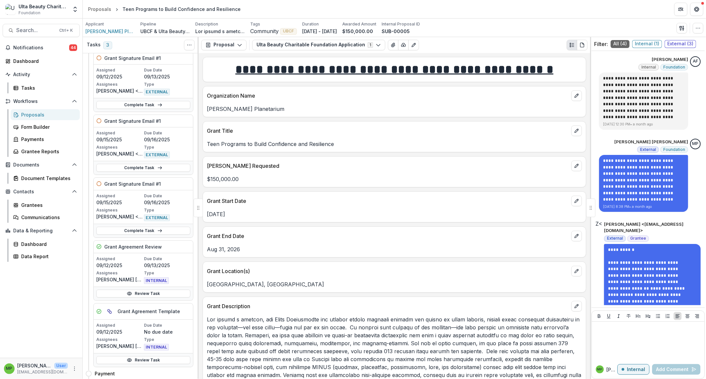
click at [176, 251] on div "Grant Agreement Review" at bounding box center [143, 247] width 99 height 13
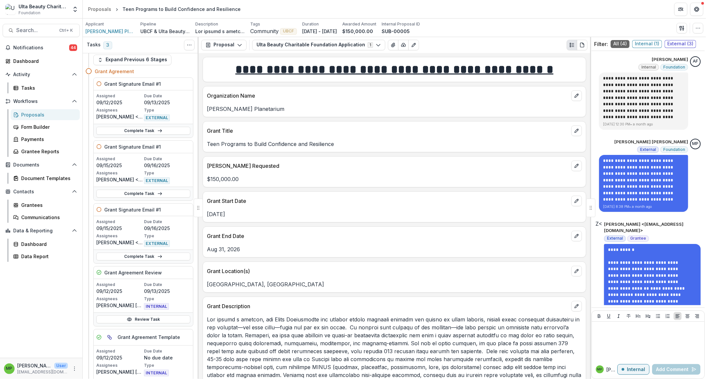
scroll to position [0, 0]
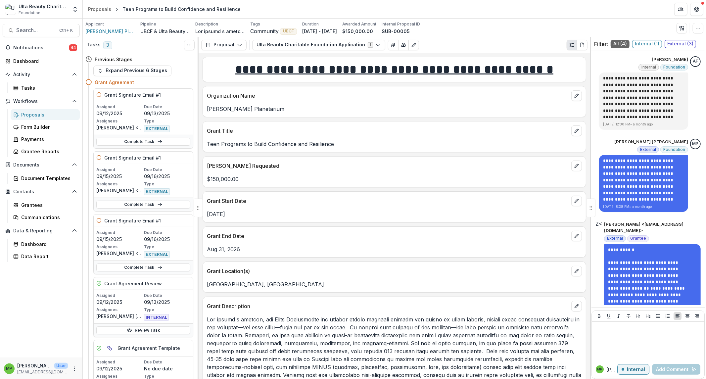
click at [176, 235] on p "Due Date" at bounding box center [167, 233] width 46 height 6
click at [184, 243] on div "Assigned [DATE] Due Date [DATE] Assignees [PERSON_NAME] <[EMAIL_ADDRESS][DOMAIN…" at bounding box center [143, 244] width 94 height 28
click at [147, 255] on link "Complete Task" at bounding box center [143, 268] width 94 height 8
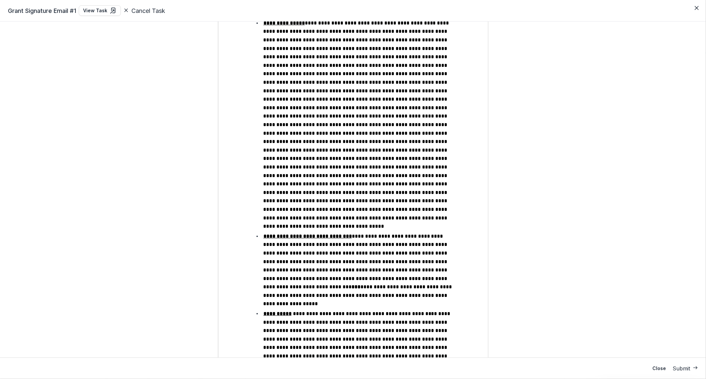
scroll to position [625, 0]
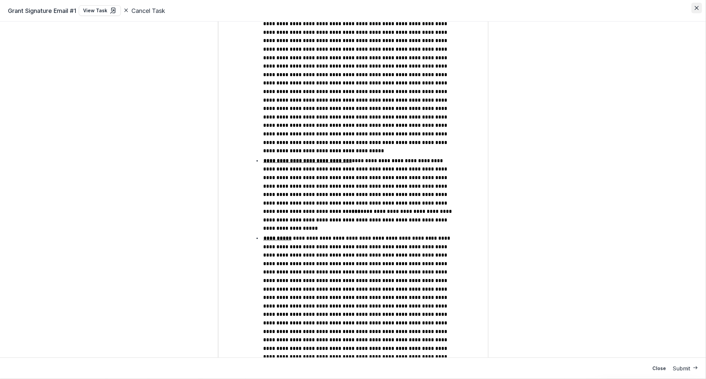
click at [565, 10] on button "Close" at bounding box center [697, 8] width 11 height 11
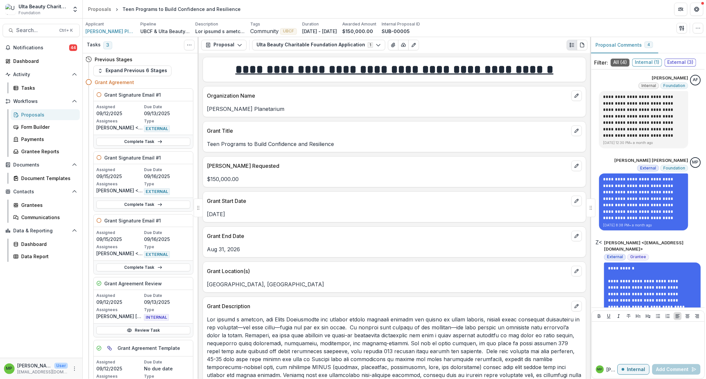
drag, startPoint x: 170, startPoint y: 110, endPoint x: 173, endPoint y: 184, distance: 73.6
click at [155, 169] on p "Due Date" at bounding box center [167, 170] width 46 height 6
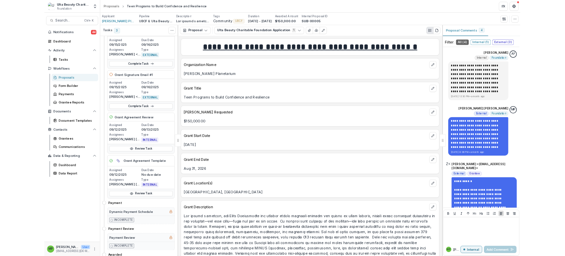
scroll to position [147, 0]
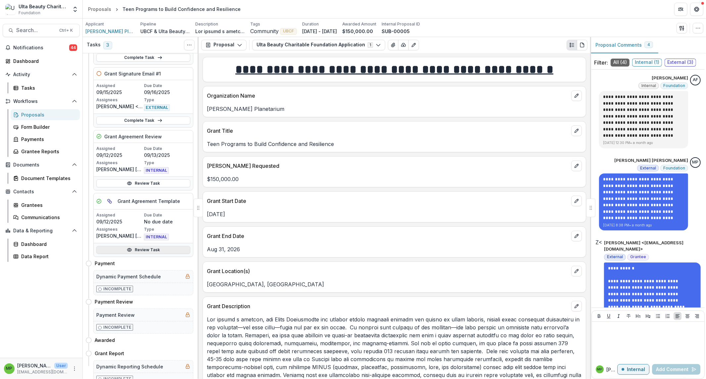
click at [173, 249] on link "Review Task" at bounding box center [143, 250] width 94 height 8
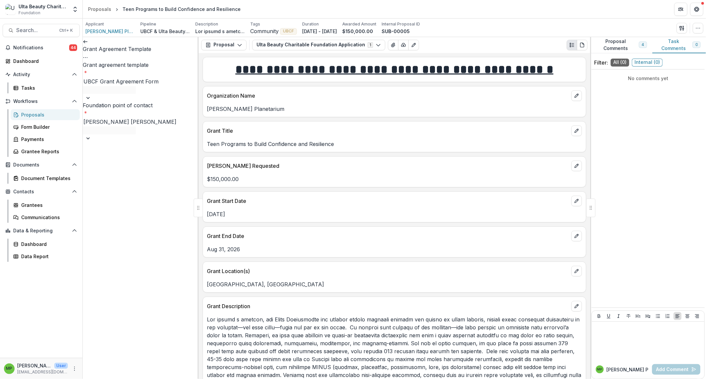
click at [130, 81] on div "UBCF Grant Agreement Form" at bounding box center [141, 89] width 116 height 25
click at [150, 117] on div "[PERSON_NAME] [PERSON_NAME]" at bounding box center [141, 129] width 116 height 25
click at [149, 119] on div "Grant agreement template * UBCF Grant Agreement Form Foundation point of contac…" at bounding box center [141, 101] width 116 height 81
drag, startPoint x: 151, startPoint y: 118, endPoint x: 181, endPoint y: 74, distance: 53.1
click at [152, 116] on div "Grant agreement template * UBCF Grant Agreement Form Foundation point of contac…" at bounding box center [141, 101] width 116 height 81
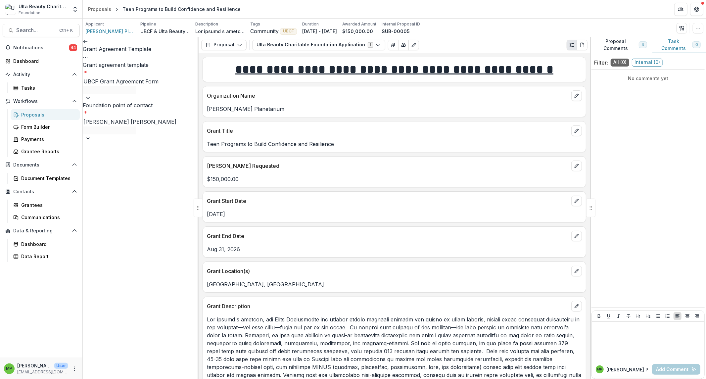
click at [88, 55] on icon "Options" at bounding box center [85, 57] width 5 height 5
click at [163, 60] on link "View task" at bounding box center [159, 60] width 71 height 11
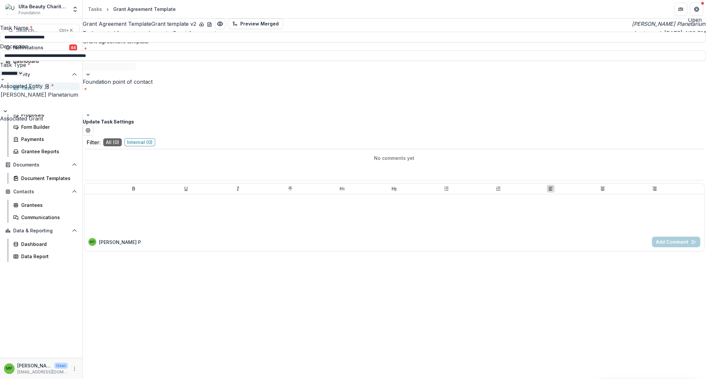
click at [400, 255] on div "**********" at bounding box center [353, 379] width 706 height 0
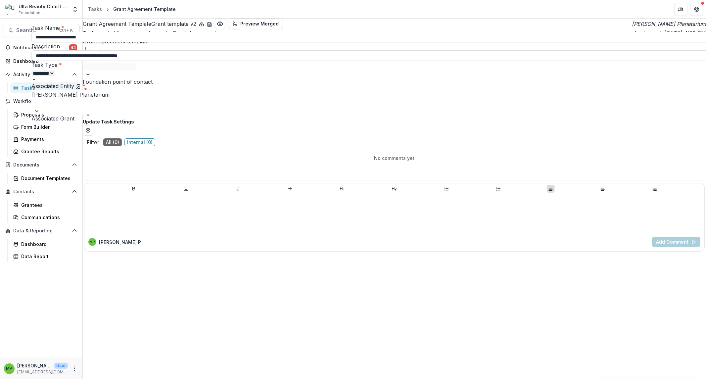
click at [441, 118] on div "Grant Agreement Template Grant template v2 Preview Merged [PERSON_NAME] Planeta…" at bounding box center [395, 69] width 624 height 100
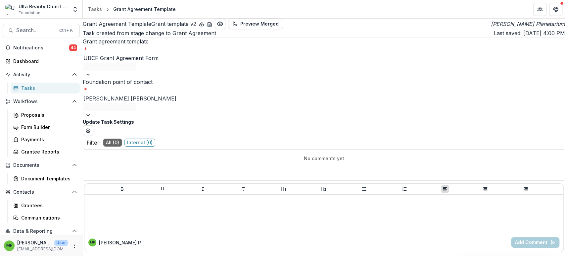
click at [130, 10] on div "Grant Agreement Template" at bounding box center [144, 9] width 63 height 7
click at [42, 112] on div "Proposals" at bounding box center [47, 114] width 53 height 7
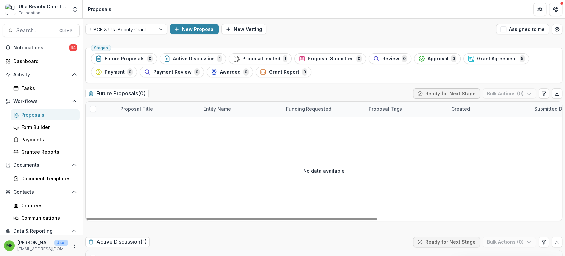
click at [56, 115] on div "Proposals" at bounding box center [47, 114] width 53 height 7
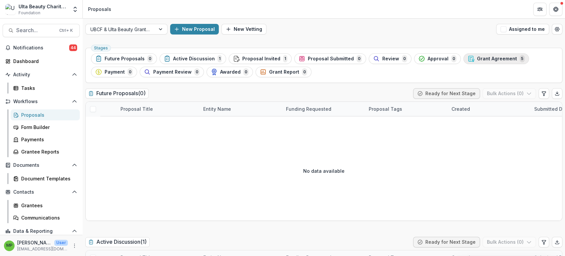
click at [477, 58] on span "Grant Agreement" at bounding box center [497, 59] width 40 height 6
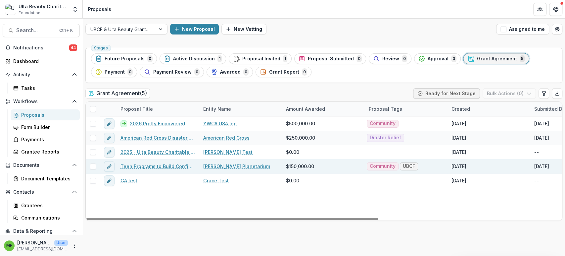
click at [152, 164] on link "Teen Programs to Build Confidence and Resilience" at bounding box center [158, 166] width 75 height 7
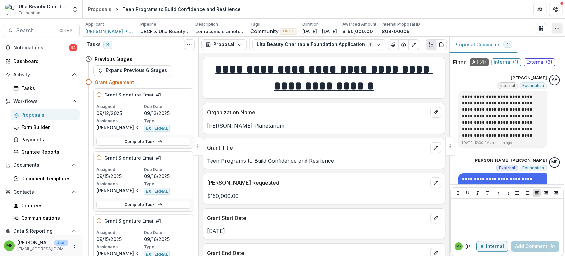
click at [556, 29] on icon "button" at bounding box center [557, 27] width 5 height 5
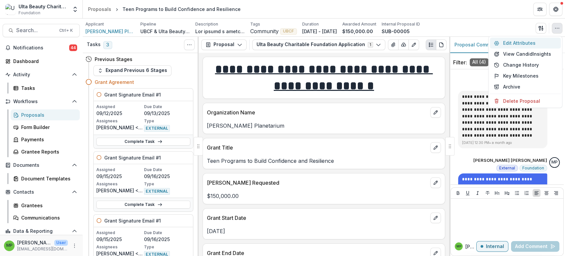
click at [547, 42] on button "Edit Attributes" at bounding box center [525, 42] width 71 height 11
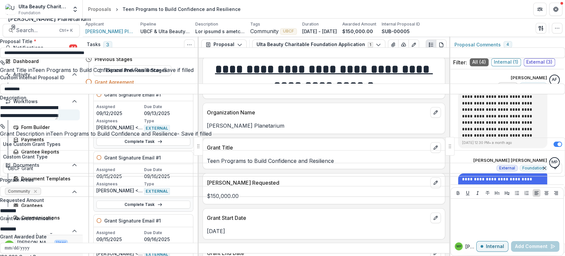
scroll to position [220, 0]
type input "**********"
click at [556, 9] on icon "Close" at bounding box center [556, 8] width 4 height 4
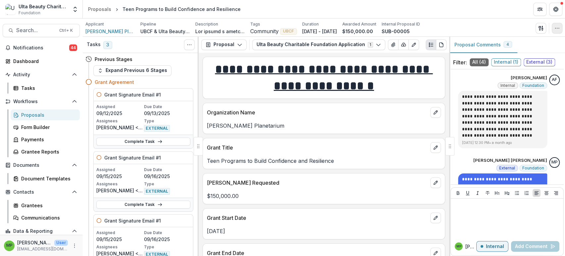
click at [555, 23] on button "button" at bounding box center [557, 28] width 11 height 11
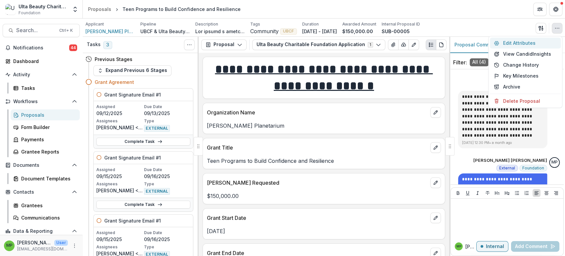
click at [546, 40] on button "Edit Attributes" at bounding box center [525, 42] width 71 height 11
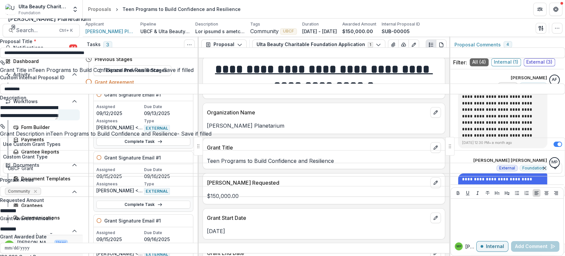
type input "**********"
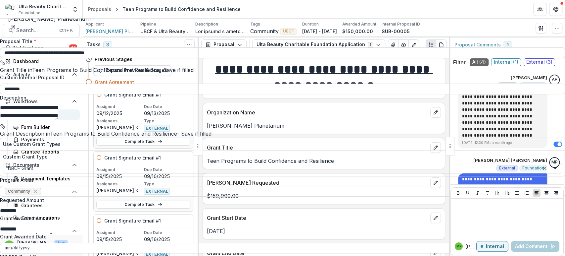
type input "**********"
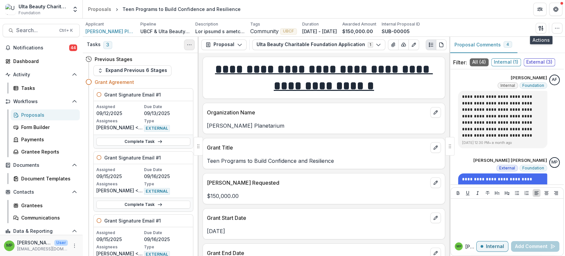
click at [188, 46] on icon "Toggle View Cancelled Tasks" at bounding box center [189, 44] width 5 height 5
click at [171, 48] on div "Tasks 3 Show Cancelled Tasks" at bounding box center [141, 45] width 116 height 16
click at [106, 45] on span "3" at bounding box center [107, 45] width 9 height 8
click at [96, 45] on h3 "Tasks" at bounding box center [94, 45] width 14 height 6
click at [125, 71] on button "Expand Previous 6 Stages" at bounding box center [132, 70] width 78 height 11
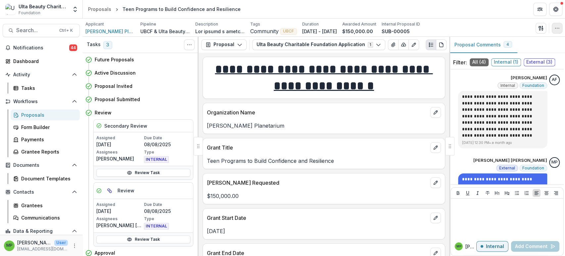
click at [559, 29] on icon "button" at bounding box center [557, 27] width 5 height 5
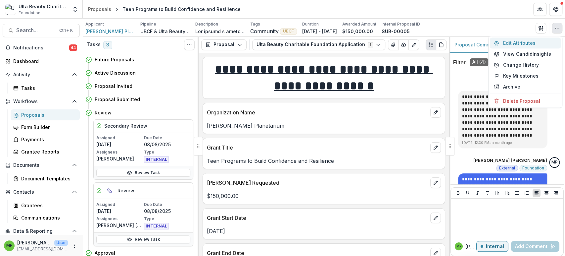
click at [538, 45] on button "Edit Attributes" at bounding box center [525, 42] width 71 height 11
